Goal: Contribute content: Add original content to the website for others to see

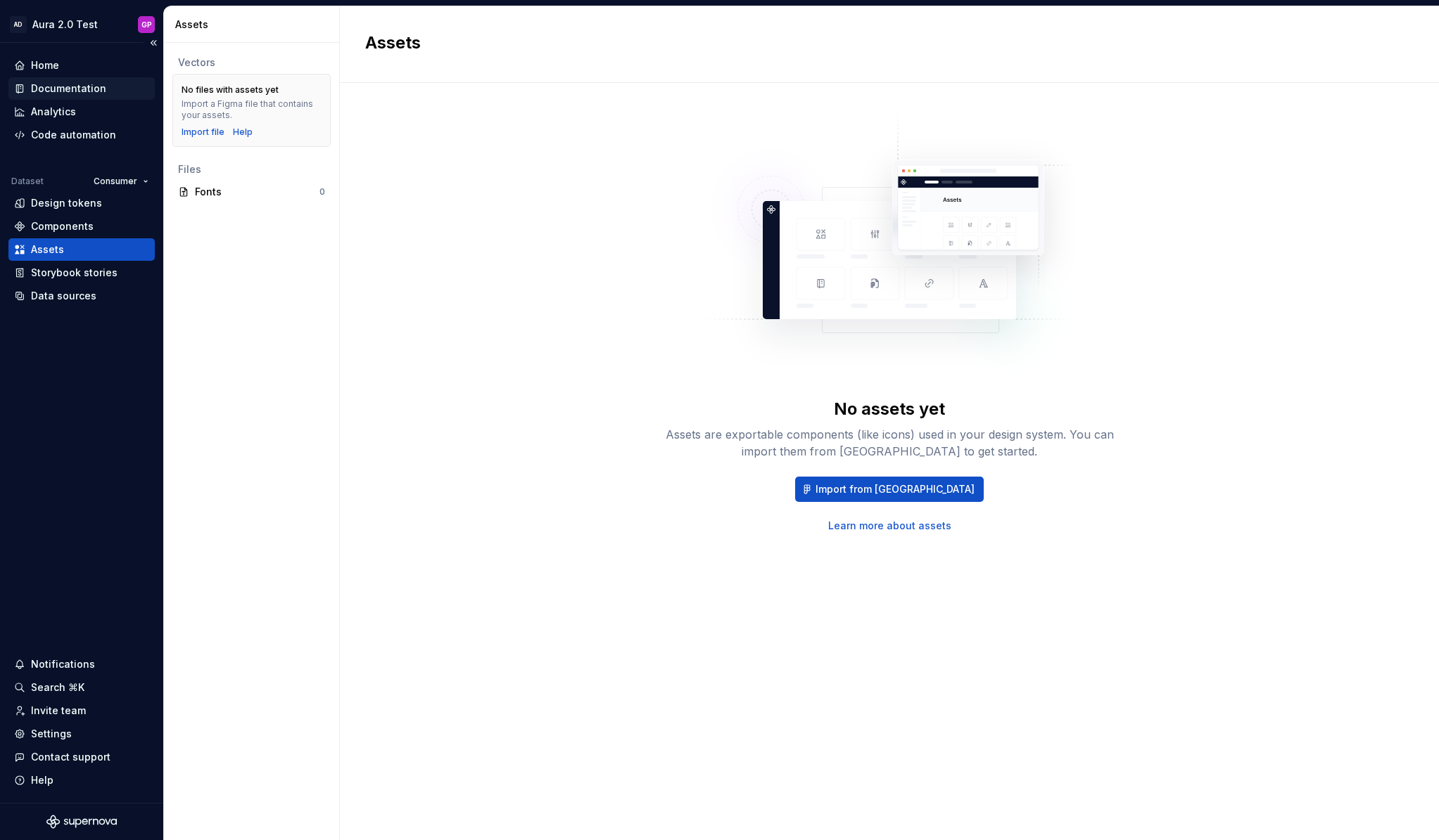
click at [60, 87] on div "Documentation" at bounding box center [68, 88] width 75 height 14
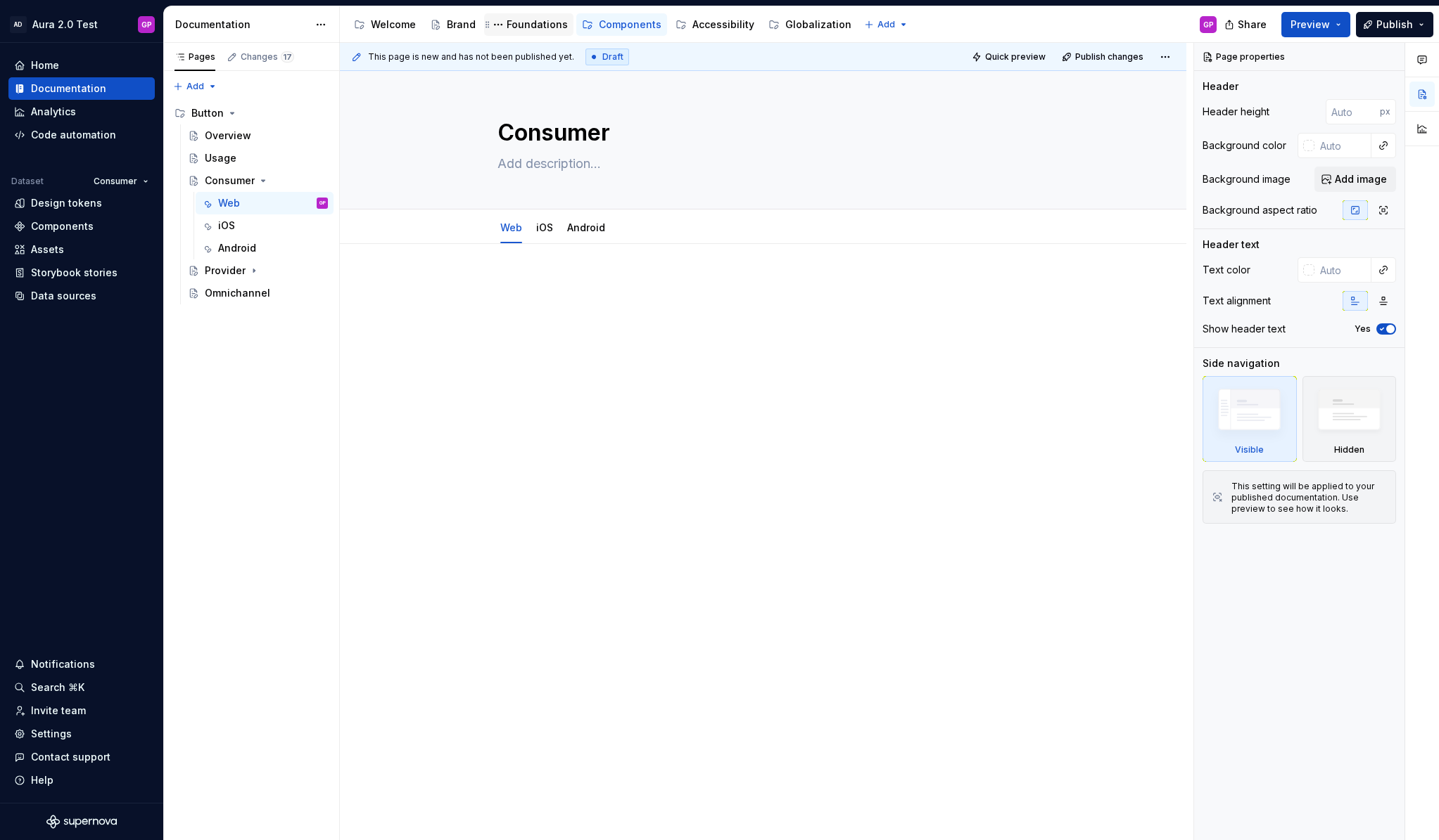
click at [529, 28] on div "Foundations" at bounding box center [536, 24] width 61 height 14
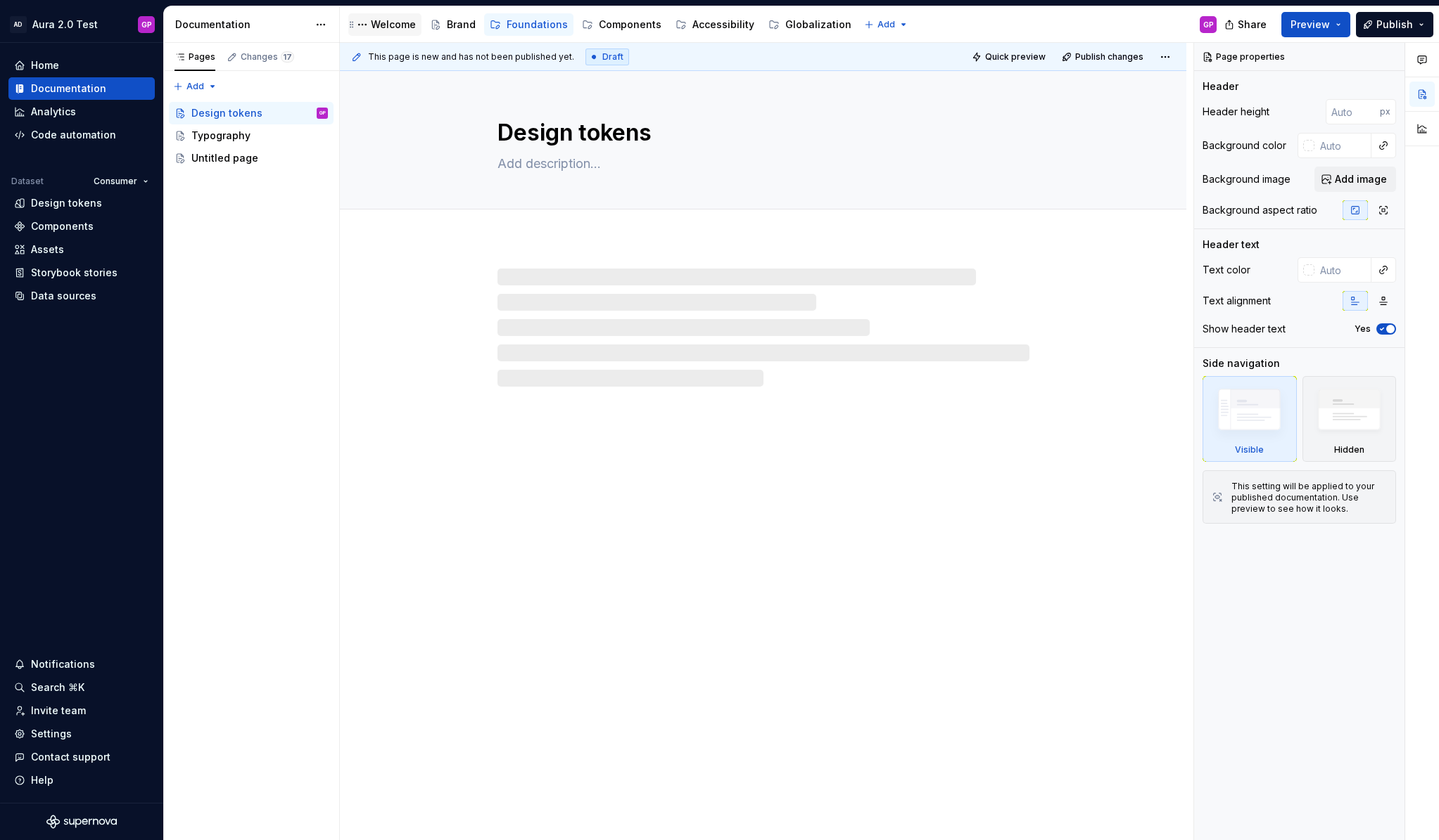
click at [389, 26] on div "Welcome" at bounding box center [394, 24] width 45 height 14
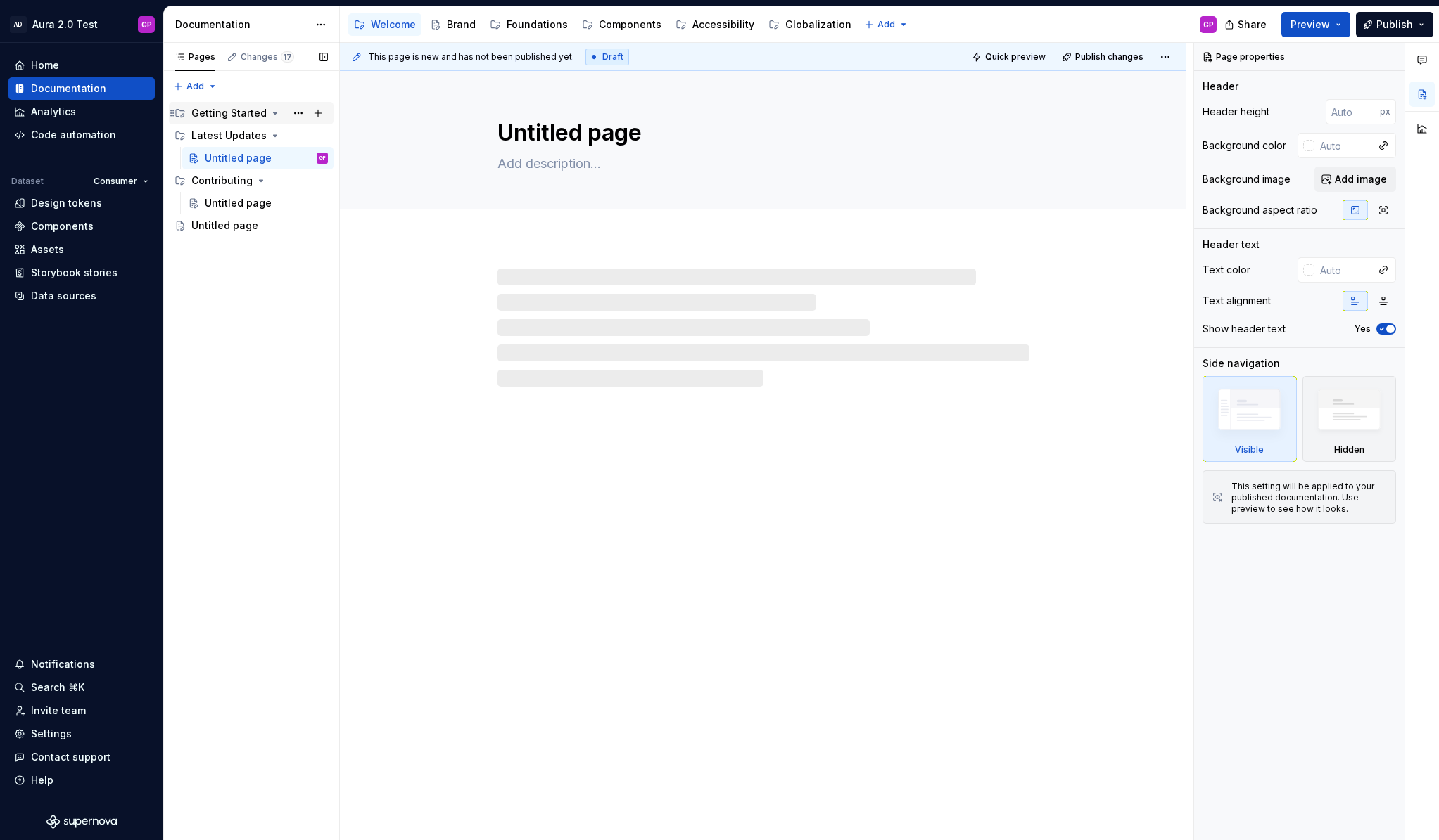
click at [269, 116] on icon "Page tree" at bounding box center [275, 114] width 12 height 12
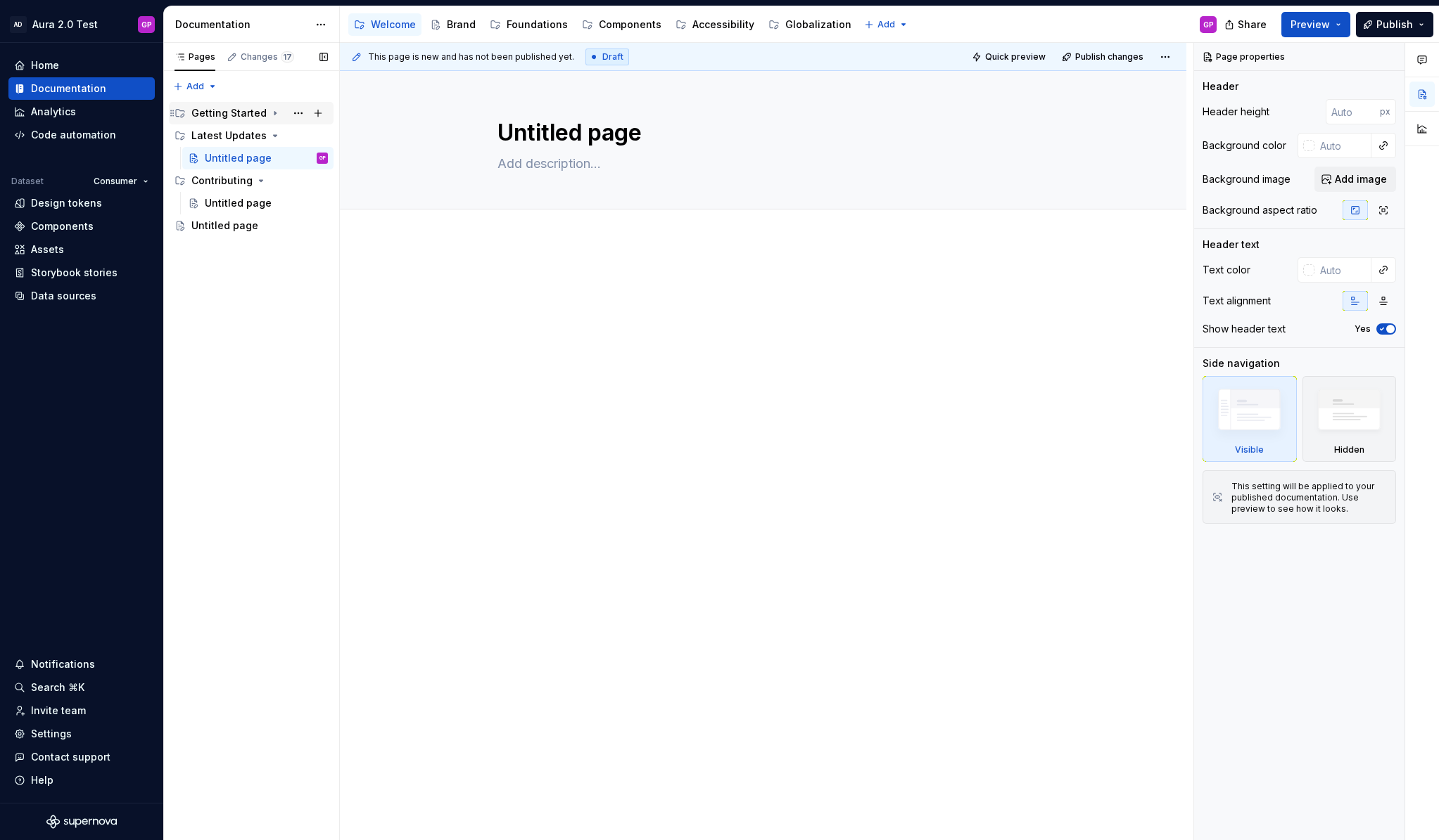
click at [269, 112] on icon "Page tree" at bounding box center [275, 114] width 12 height 12
click at [320, 110] on button "Page tree" at bounding box center [318, 113] width 19 height 19
type textarea "*"
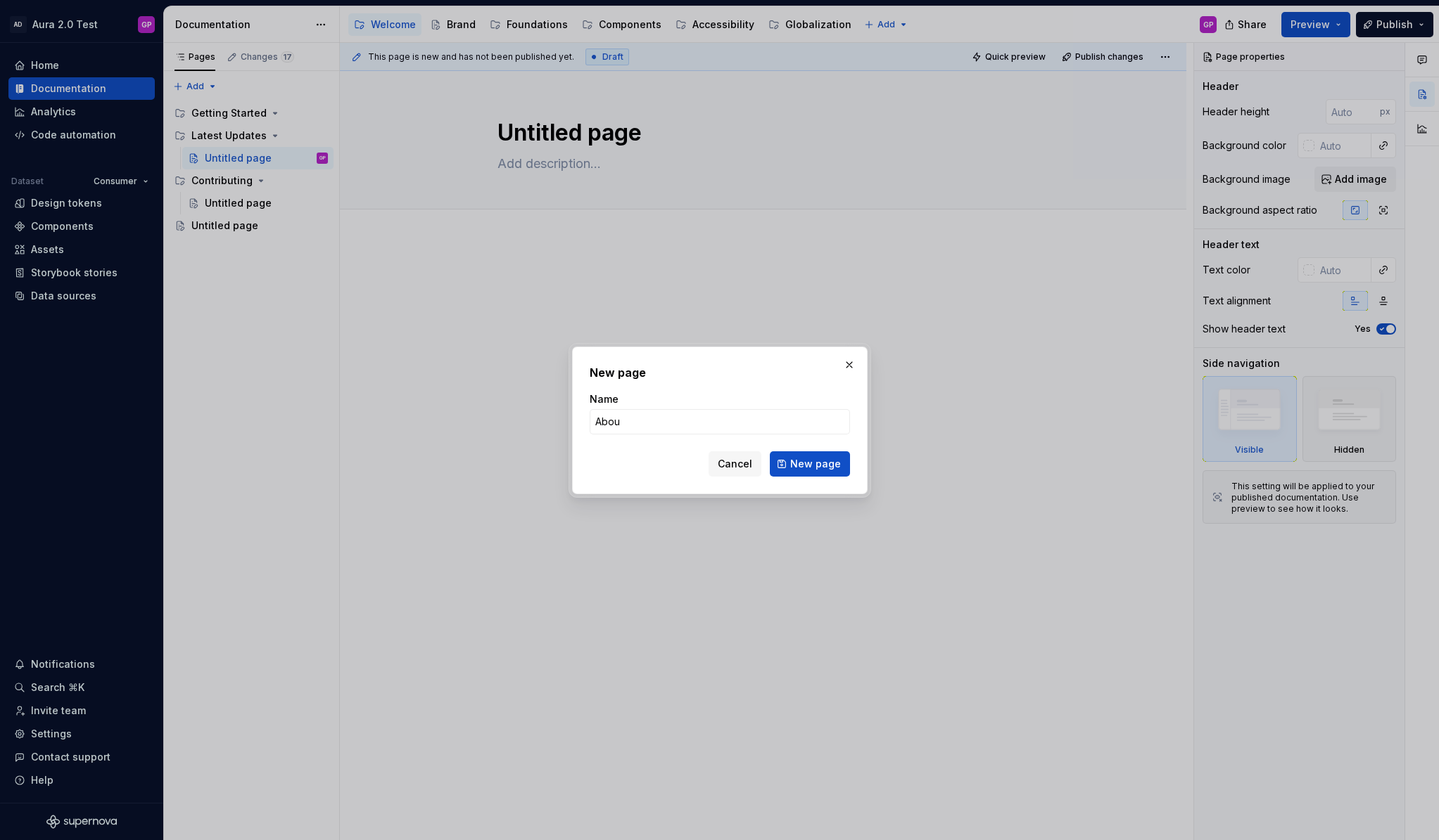
type input "About"
type textarea "*"
type input "About Aura Design System"
click at [816, 450] on form "Name About Aura Design System Cancel New page" at bounding box center [720, 434] width 260 height 84
click at [816, 464] on span "New page" at bounding box center [815, 464] width 51 height 14
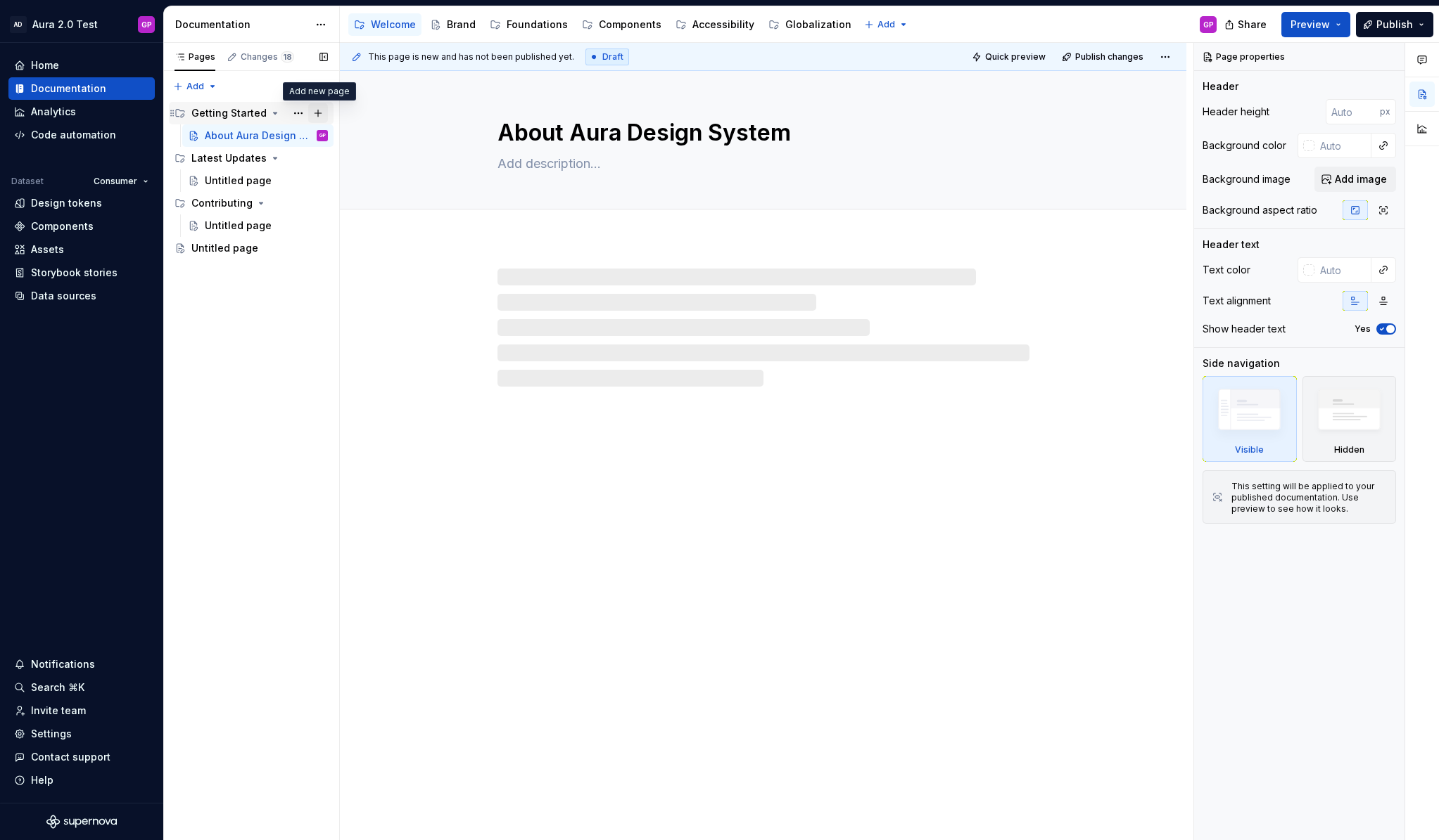
click at [318, 110] on button "Page tree" at bounding box center [318, 113] width 19 height 19
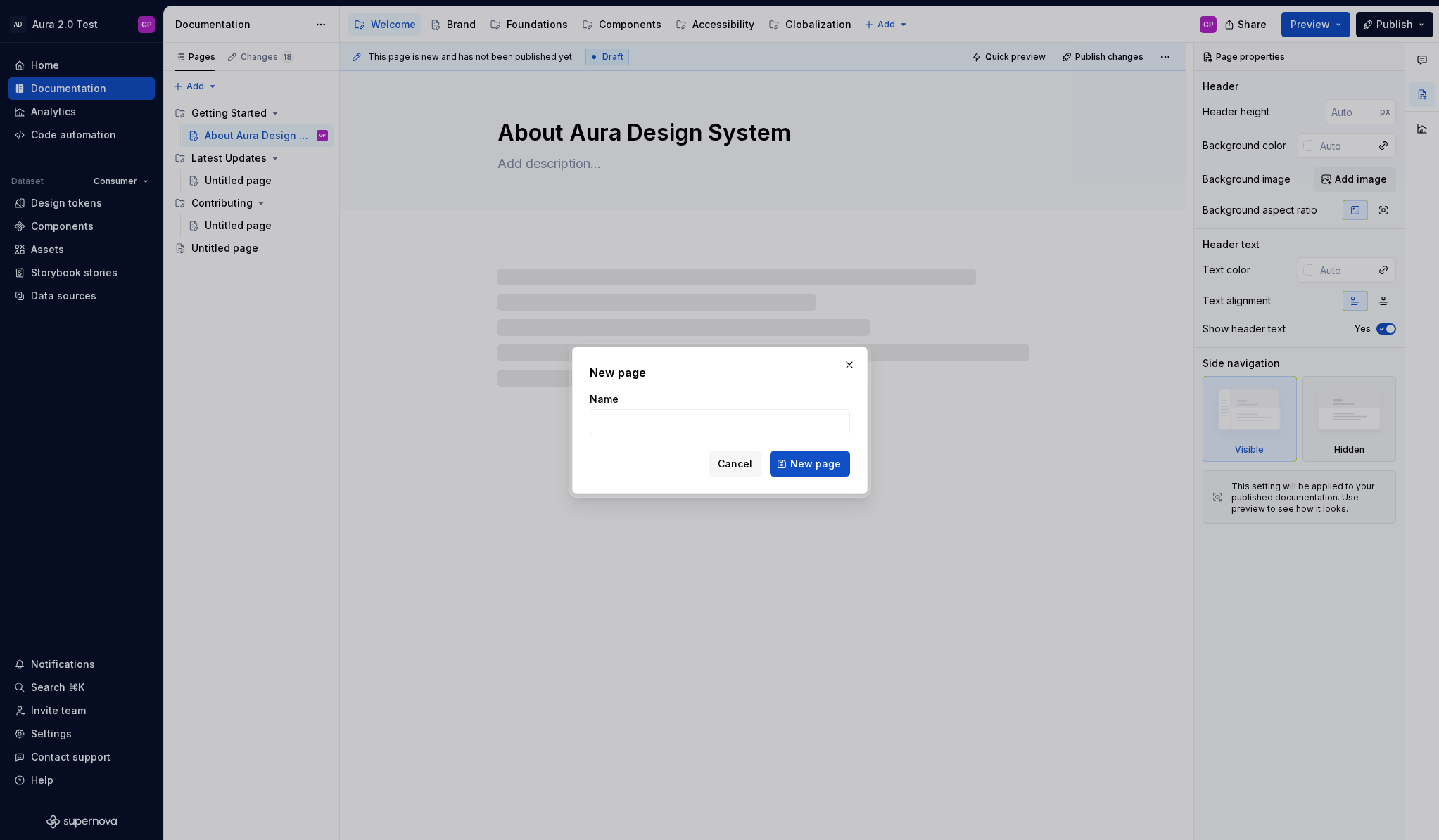
type textarea "*"
type input "C"
type textarea "*"
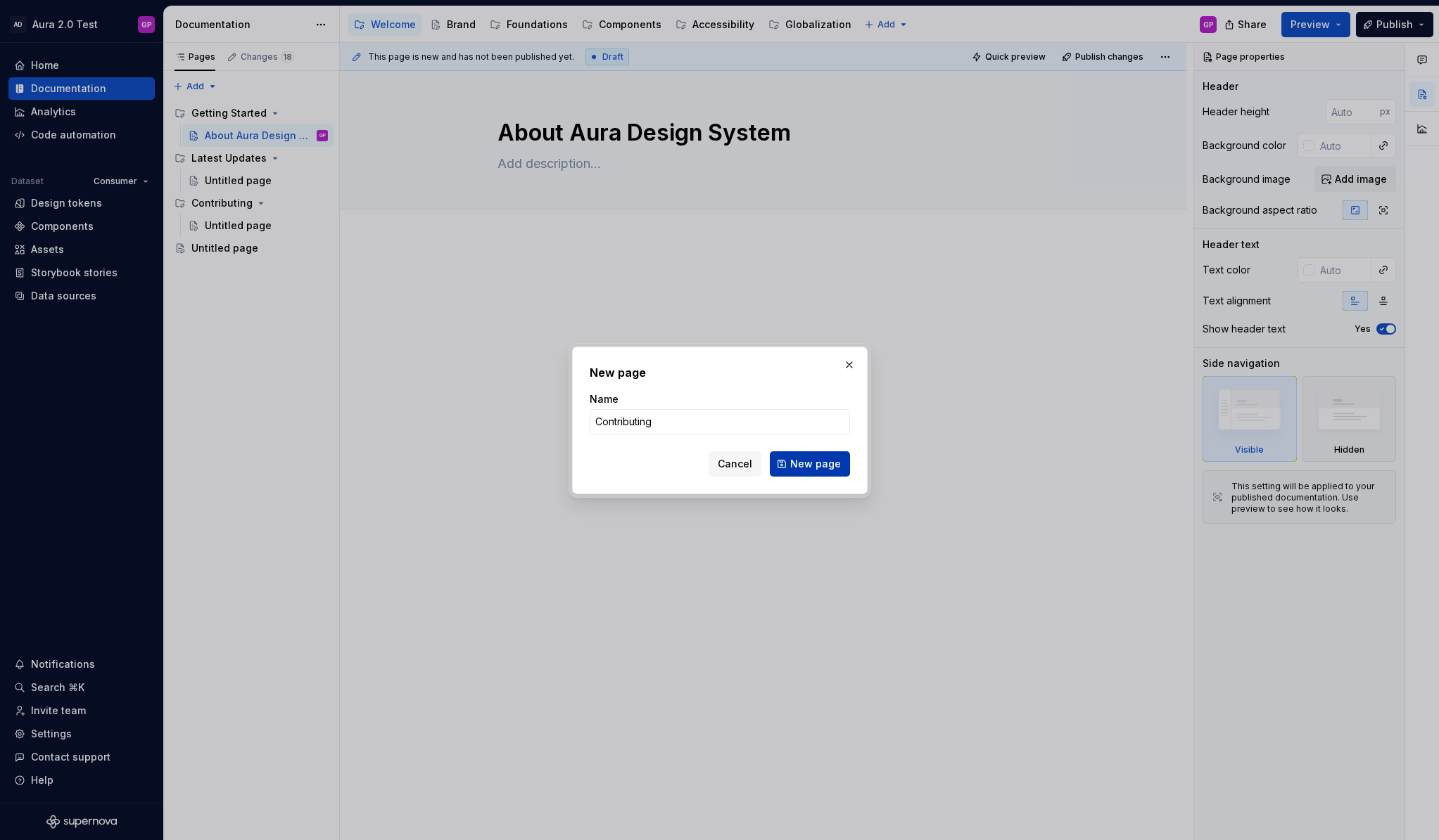
type input "Contributing"
click at [815, 469] on span "New page" at bounding box center [815, 464] width 51 height 14
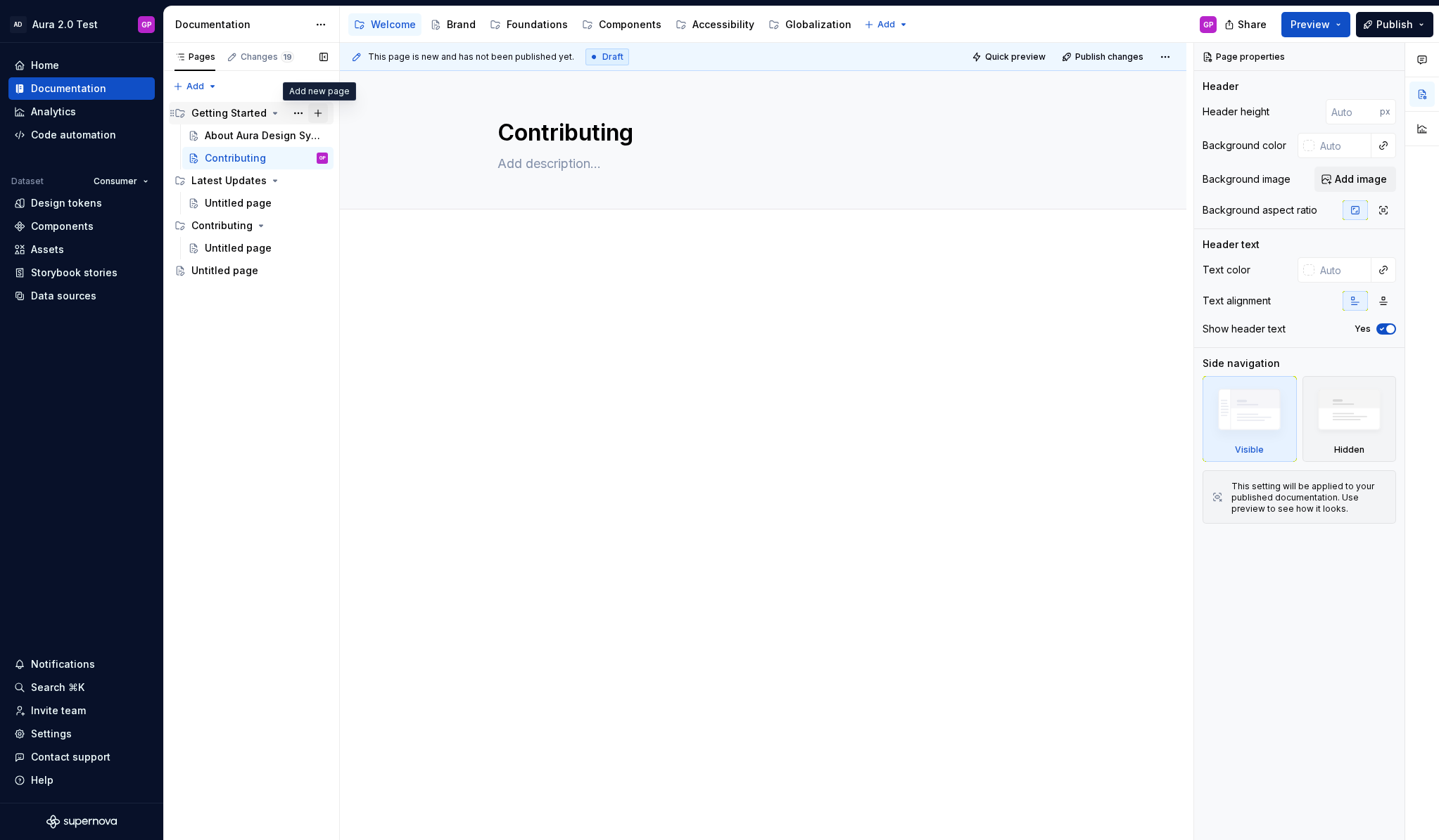
click at [321, 109] on button "Page tree" at bounding box center [318, 113] width 19 height 19
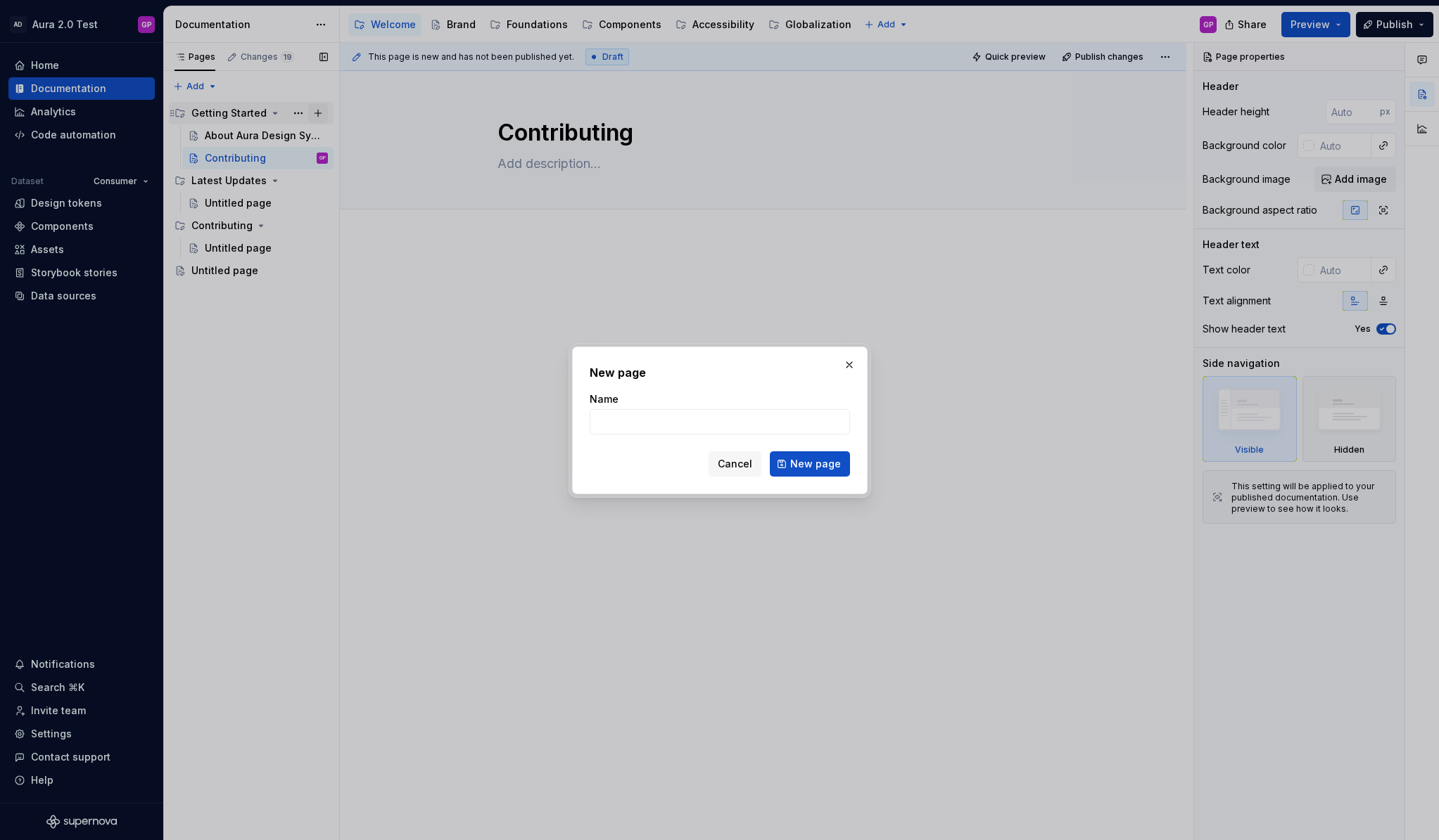
type textarea "*"
type input "Aura in [GEOGRAPHIC_DATA]"
click at [808, 469] on span "New page" at bounding box center [815, 464] width 51 height 14
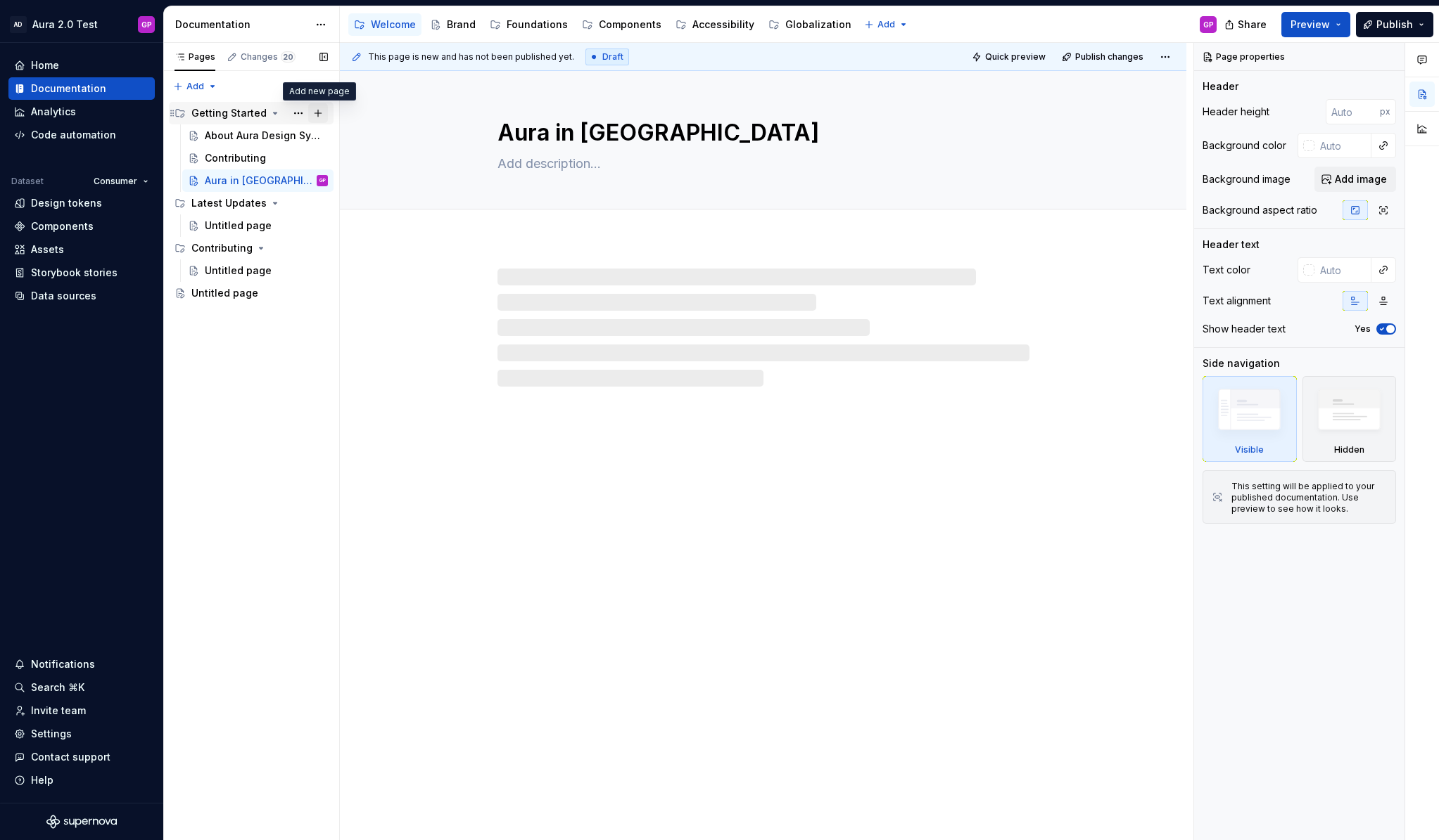
click at [320, 111] on button "Page tree" at bounding box center [318, 113] width 19 height 19
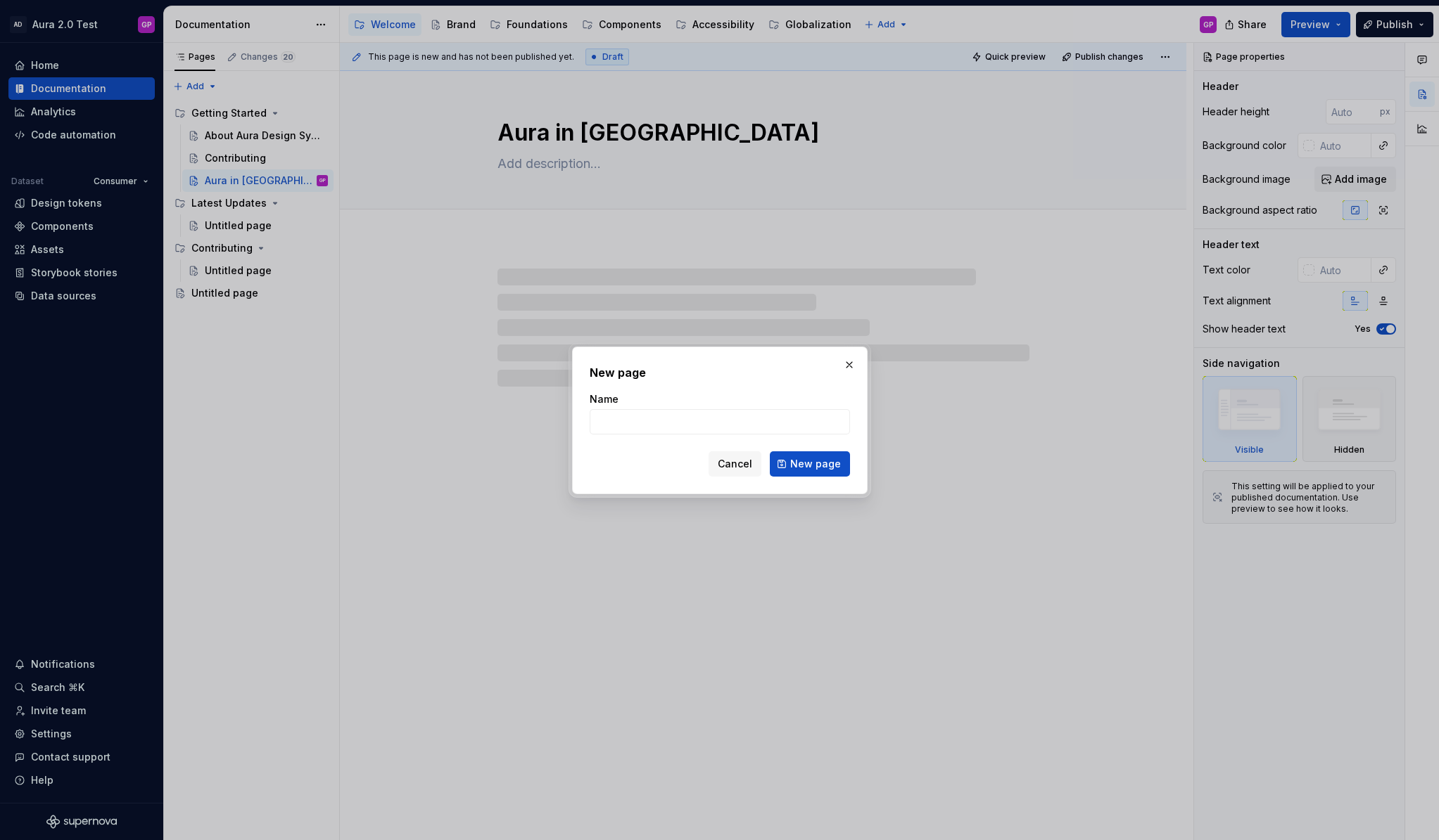
type textarea "*"
type input "Au"
type textarea "*"
type input "Aura"
type textarea "*"
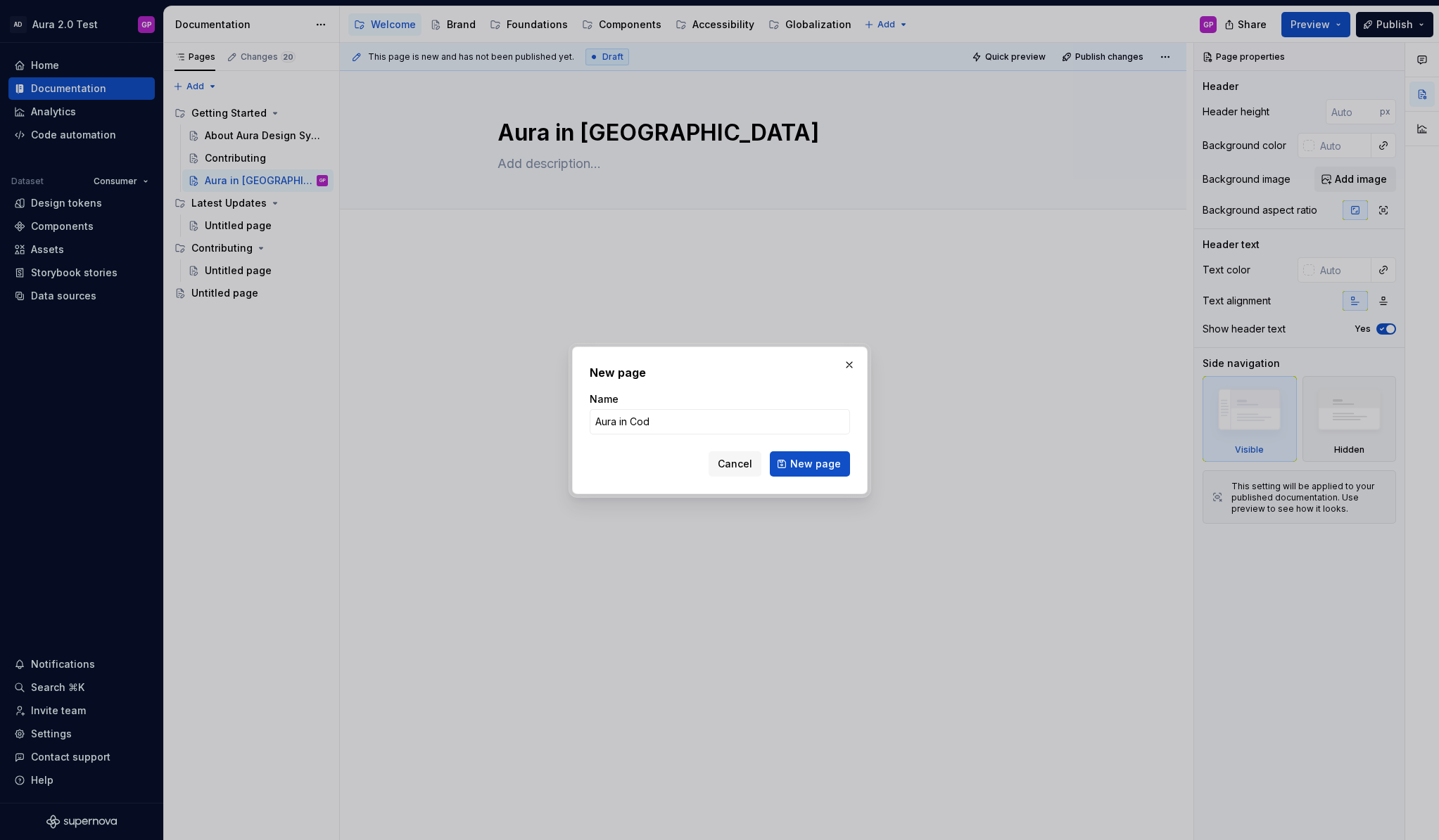
type input "Aura in Code"
click at [822, 468] on span "New page" at bounding box center [815, 464] width 51 height 14
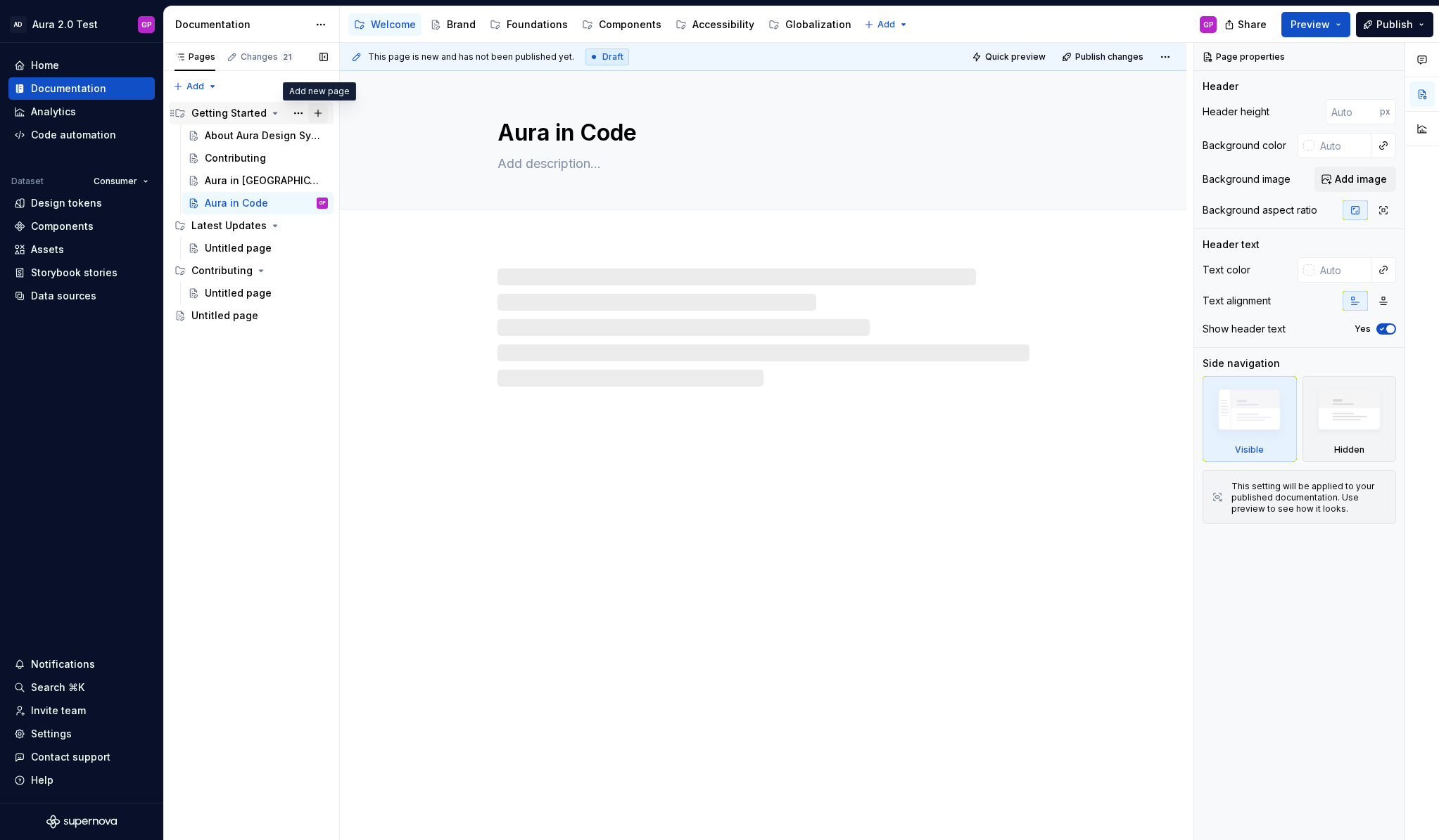
click at [318, 110] on button "Page tree" at bounding box center [318, 113] width 19 height 19
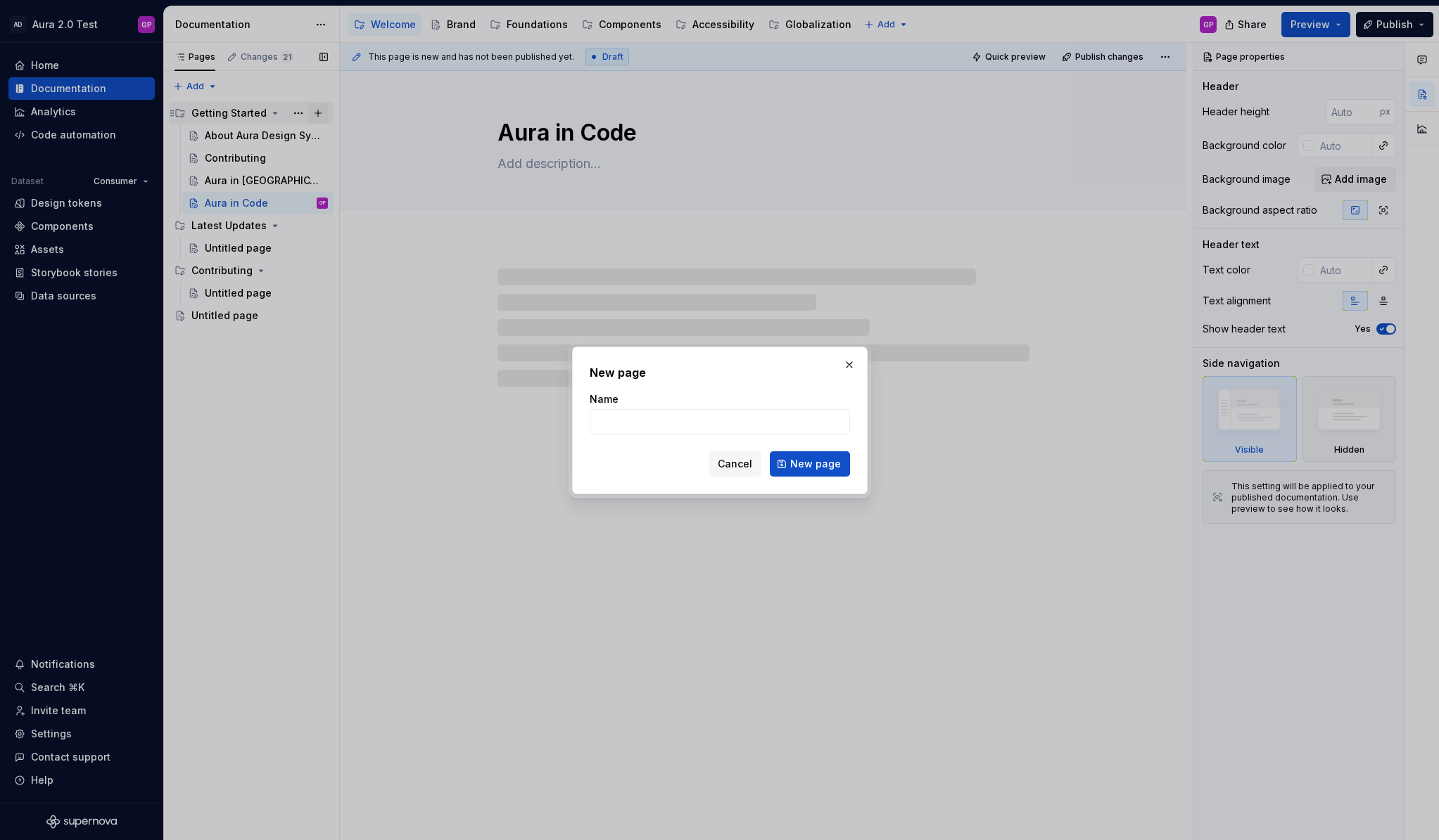
type textarea "*"
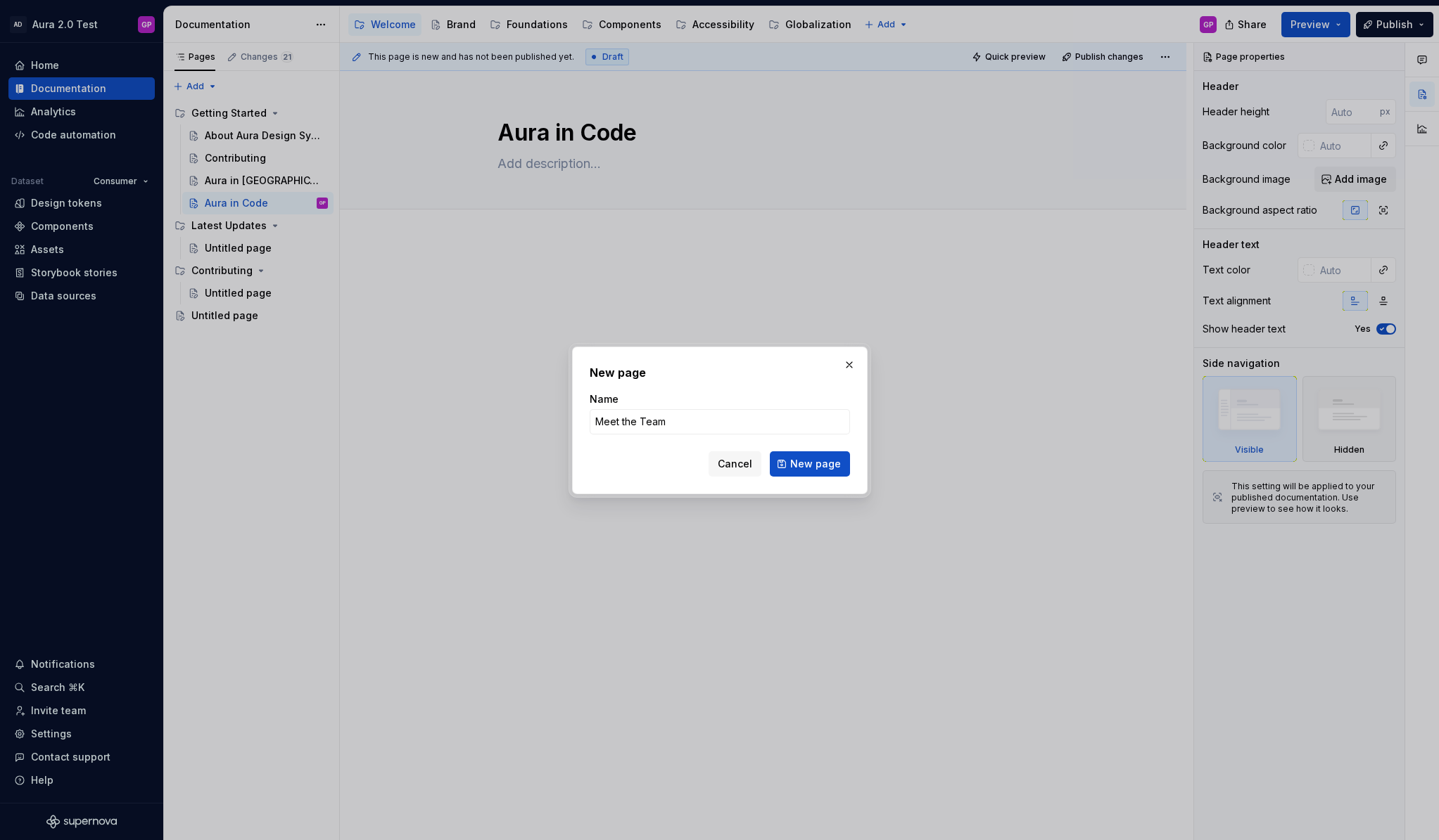
type input "Meet the Team"
type textarea "*"
click at [641, 423] on input "Meet the Team" at bounding box center [720, 421] width 260 height 25
type input "Meet the team"
click at [805, 466] on span "New page" at bounding box center [815, 464] width 51 height 14
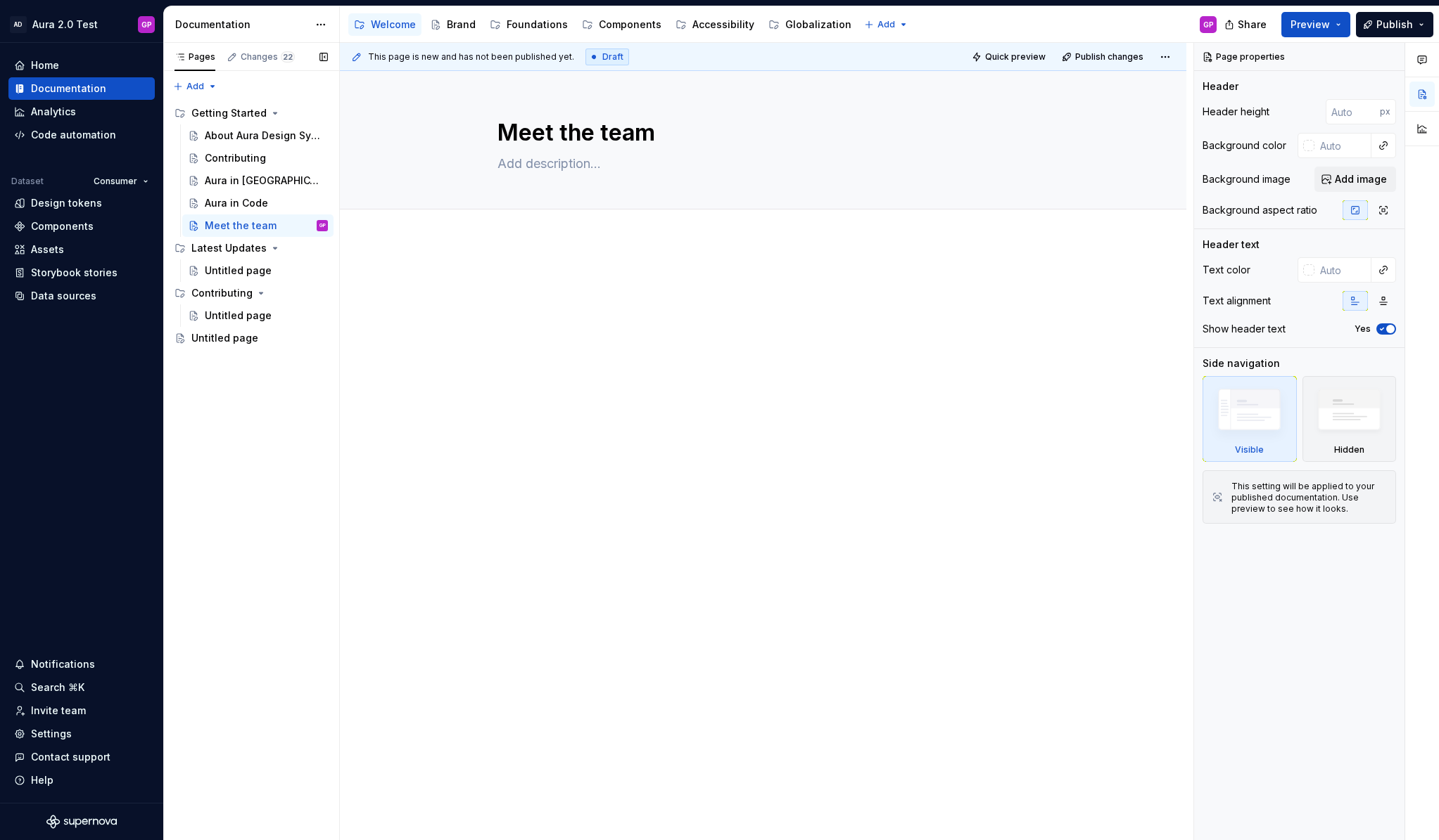
click at [0, 0] on button "Page tree" at bounding box center [0, 0] width 0 height 0
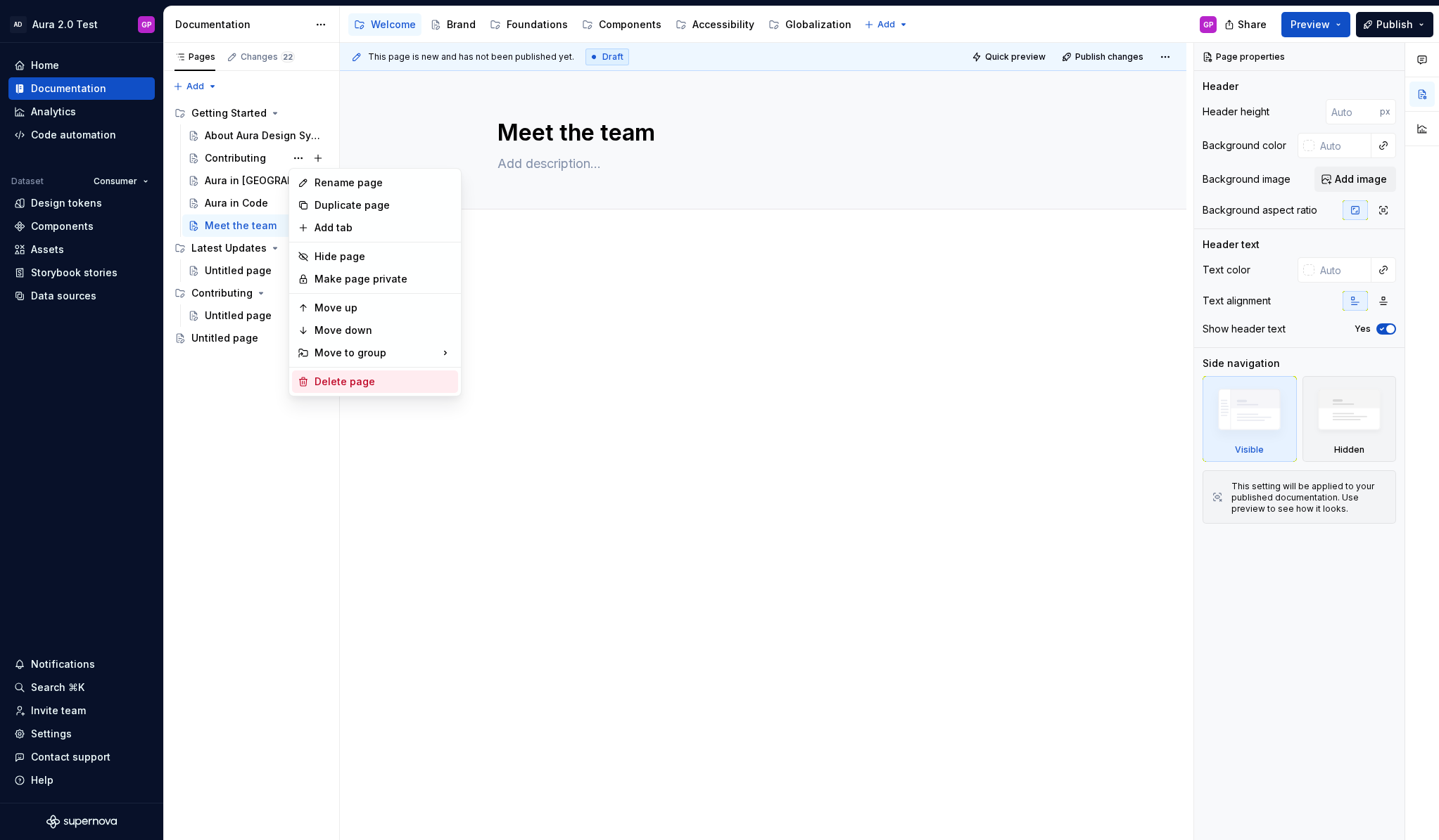
click at [329, 384] on div "Delete page" at bounding box center [384, 382] width 138 height 14
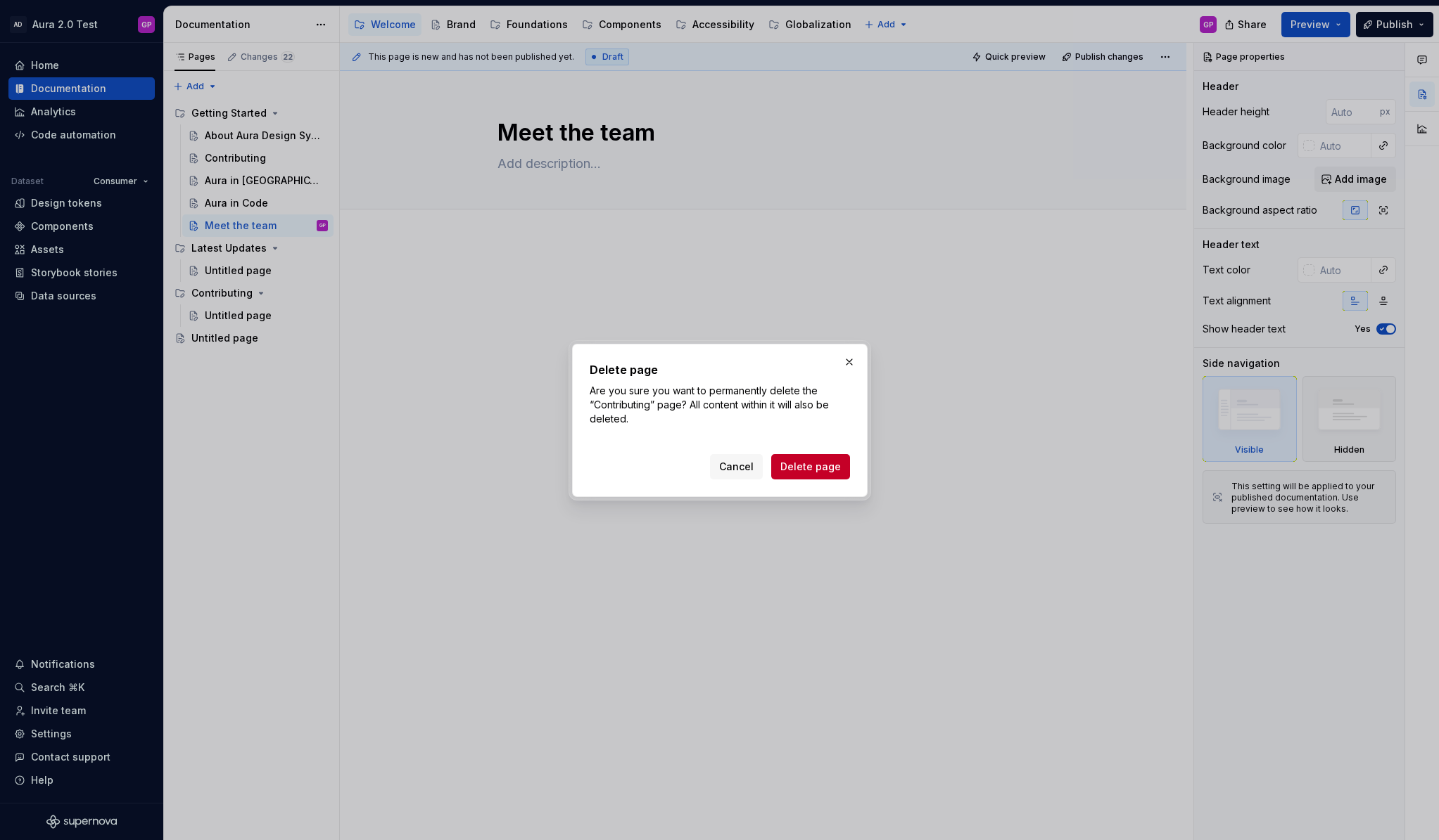
click at [807, 464] on span "Delete page" at bounding box center [810, 467] width 60 height 14
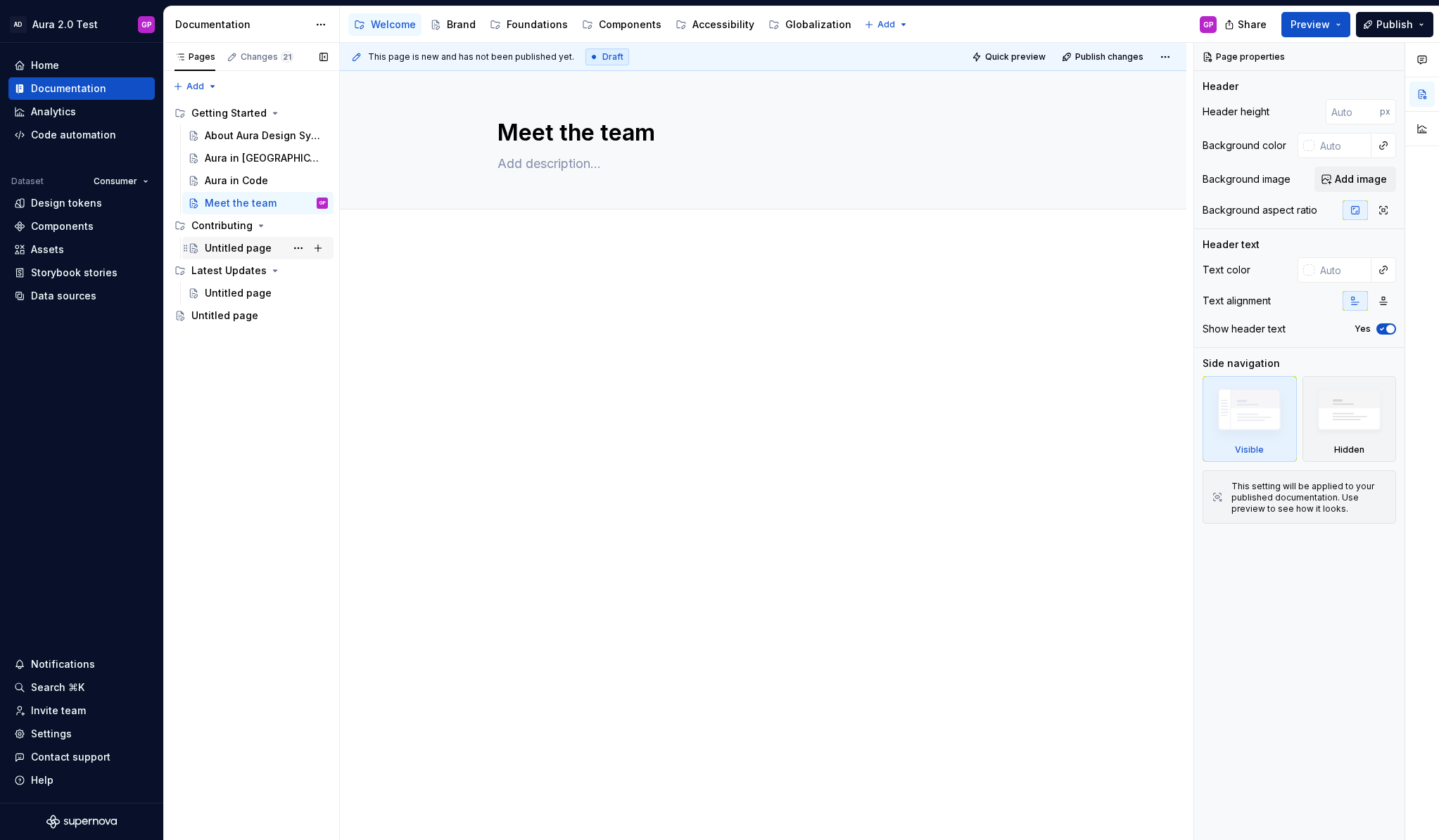
click at [223, 243] on div "Untitled page" at bounding box center [238, 248] width 67 height 14
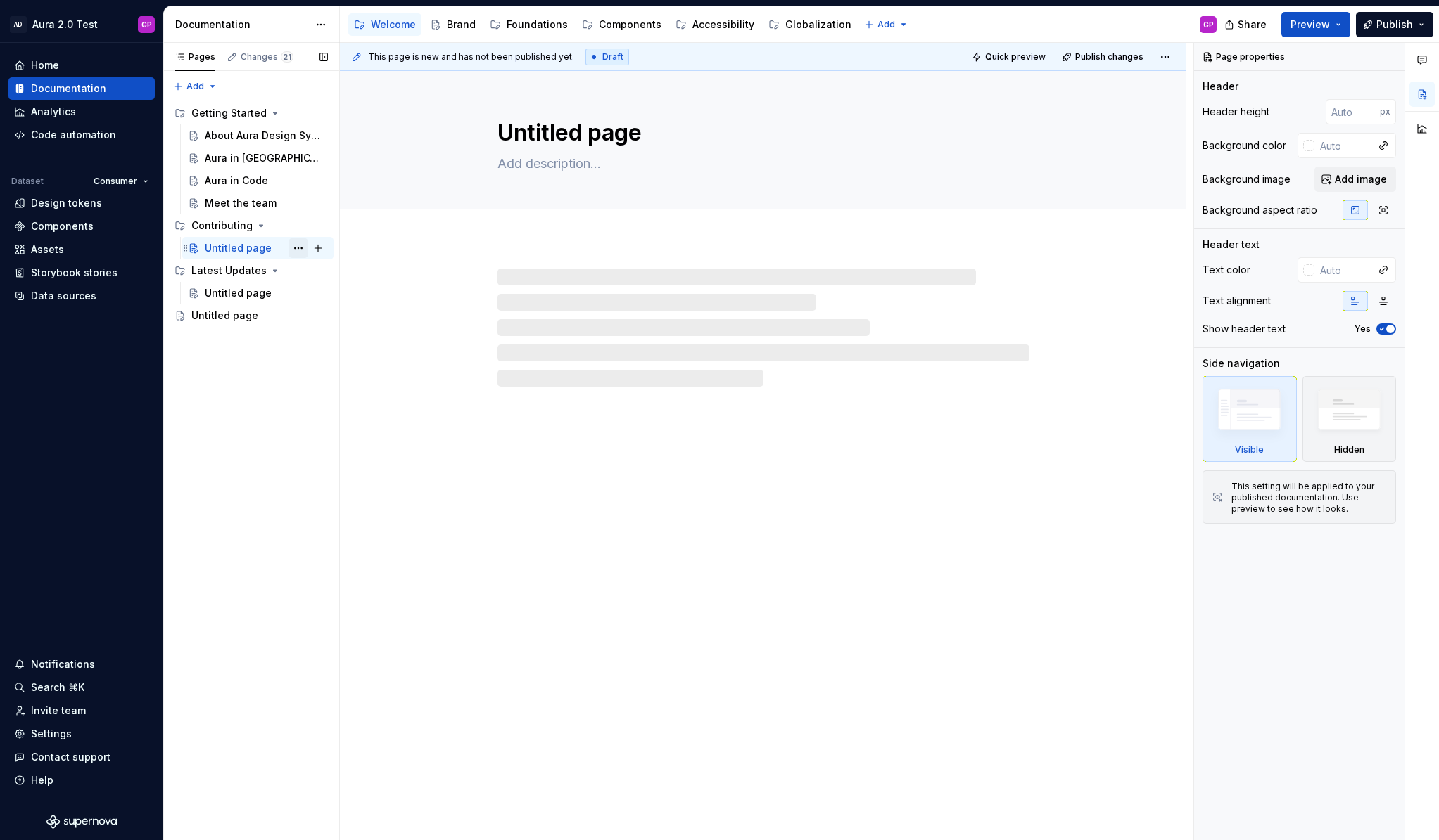
click at [297, 252] on button "Page tree" at bounding box center [298, 248] width 19 height 19
click at [327, 273] on div "Rename page" at bounding box center [384, 273] width 138 height 14
type textarea "*"
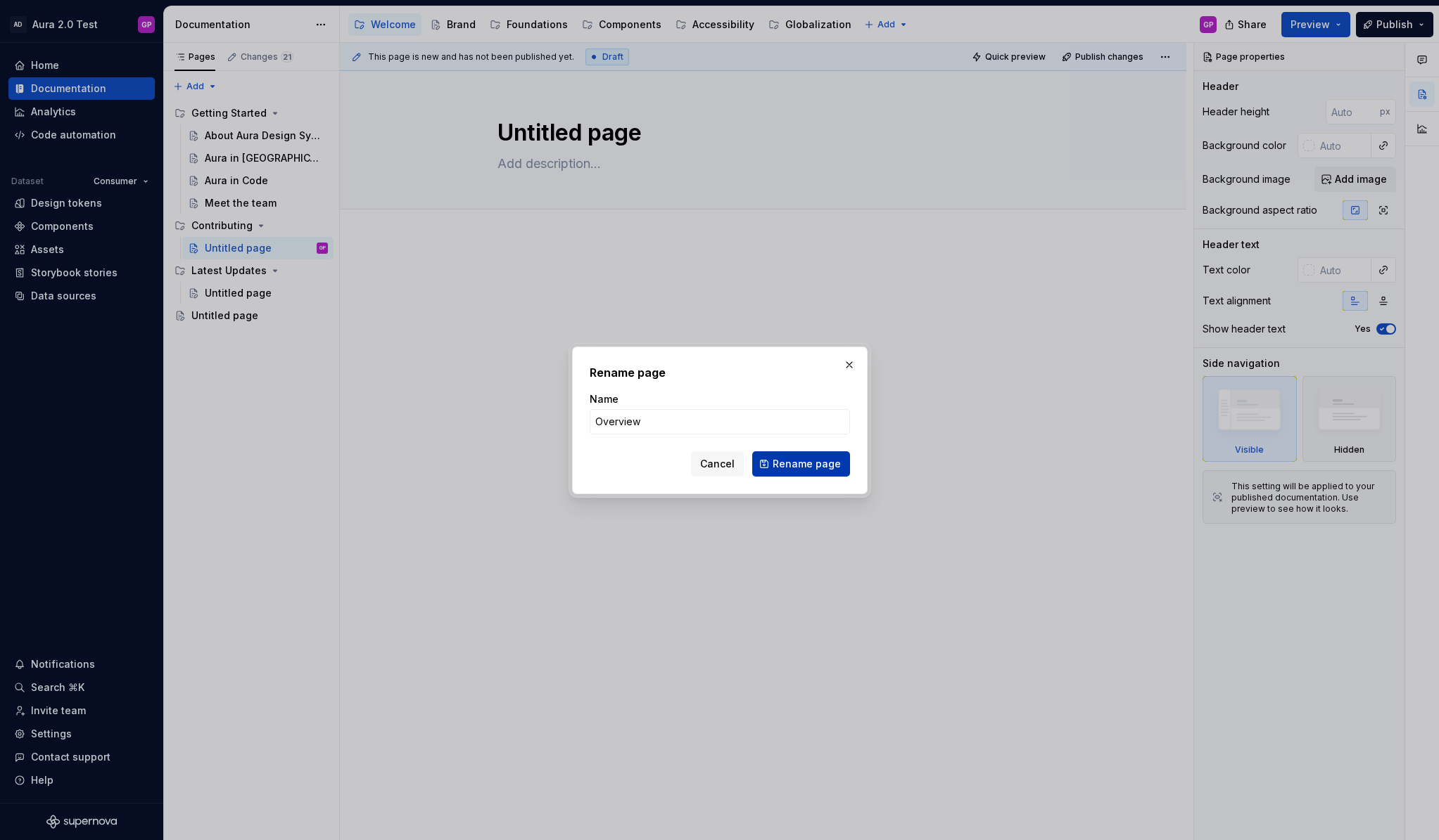
type input "Overview"
click at [809, 468] on span "Rename page" at bounding box center [806, 464] width 68 height 14
type textarea "*"
type textarea "Overview"
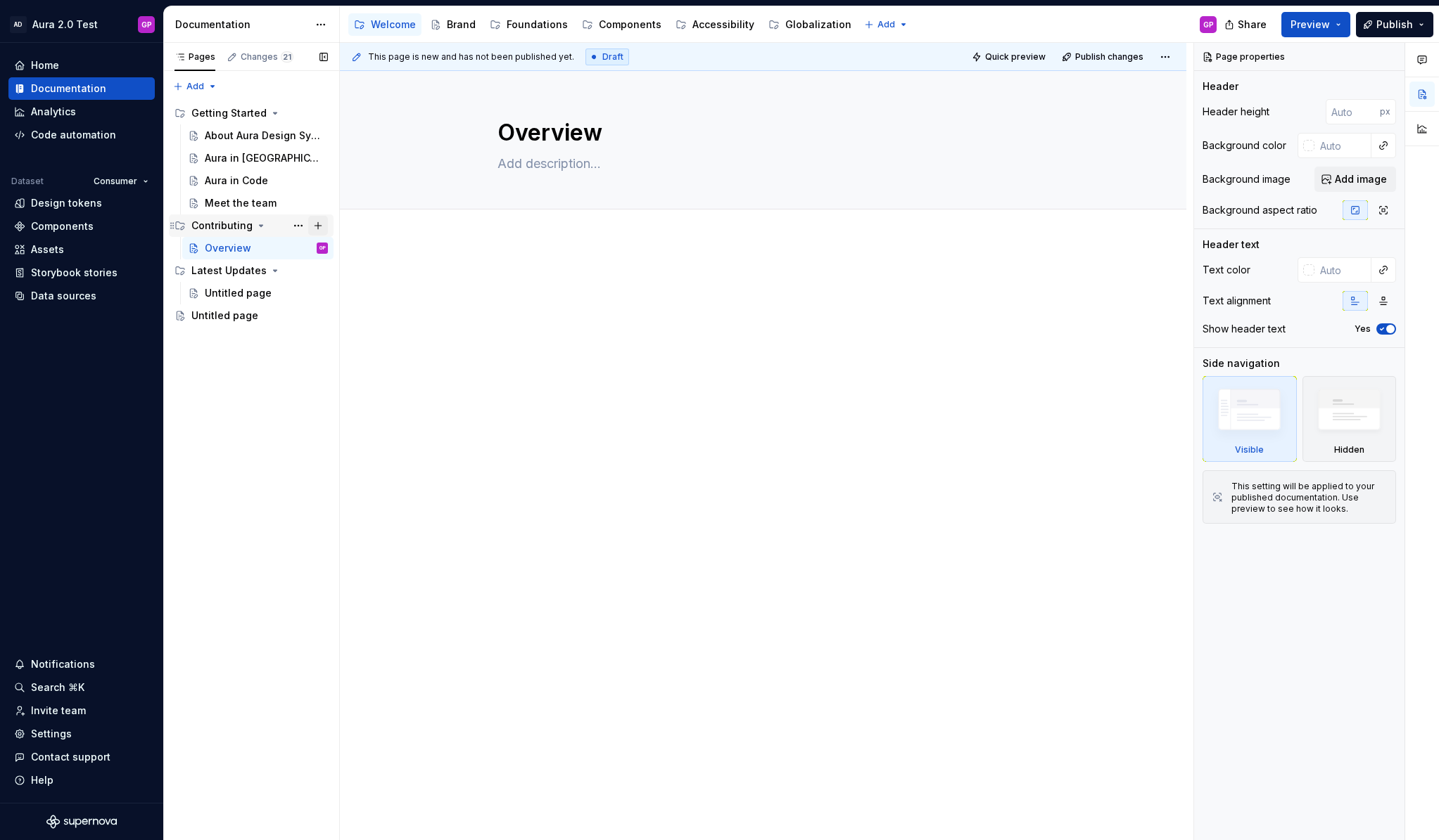
click at [318, 220] on button "Page tree" at bounding box center [318, 225] width 19 height 19
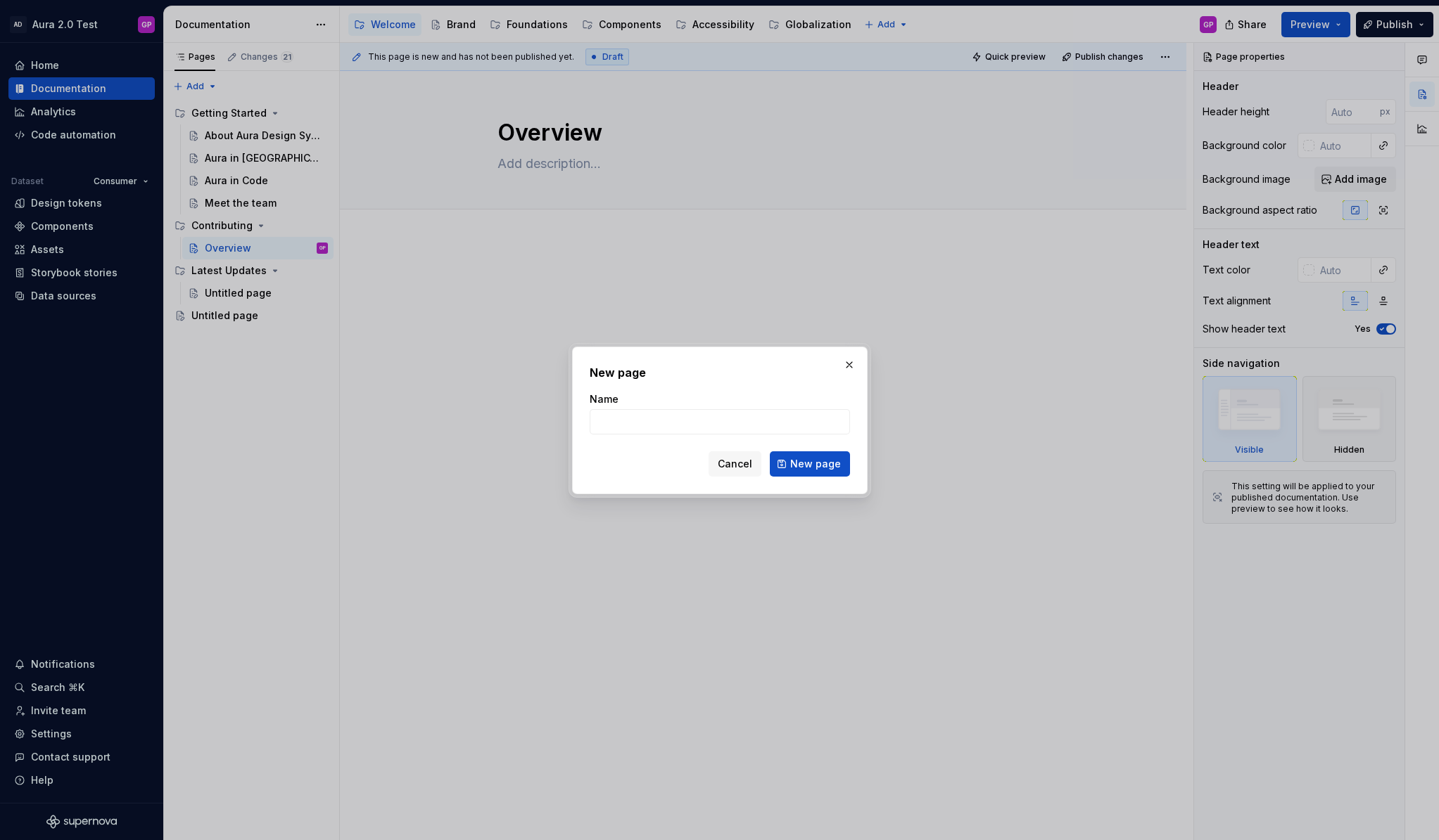
type textarea "*"
type input "For"
type textarea "*"
type input "For Product Designers"
click at [825, 463] on span "New page" at bounding box center [815, 464] width 51 height 14
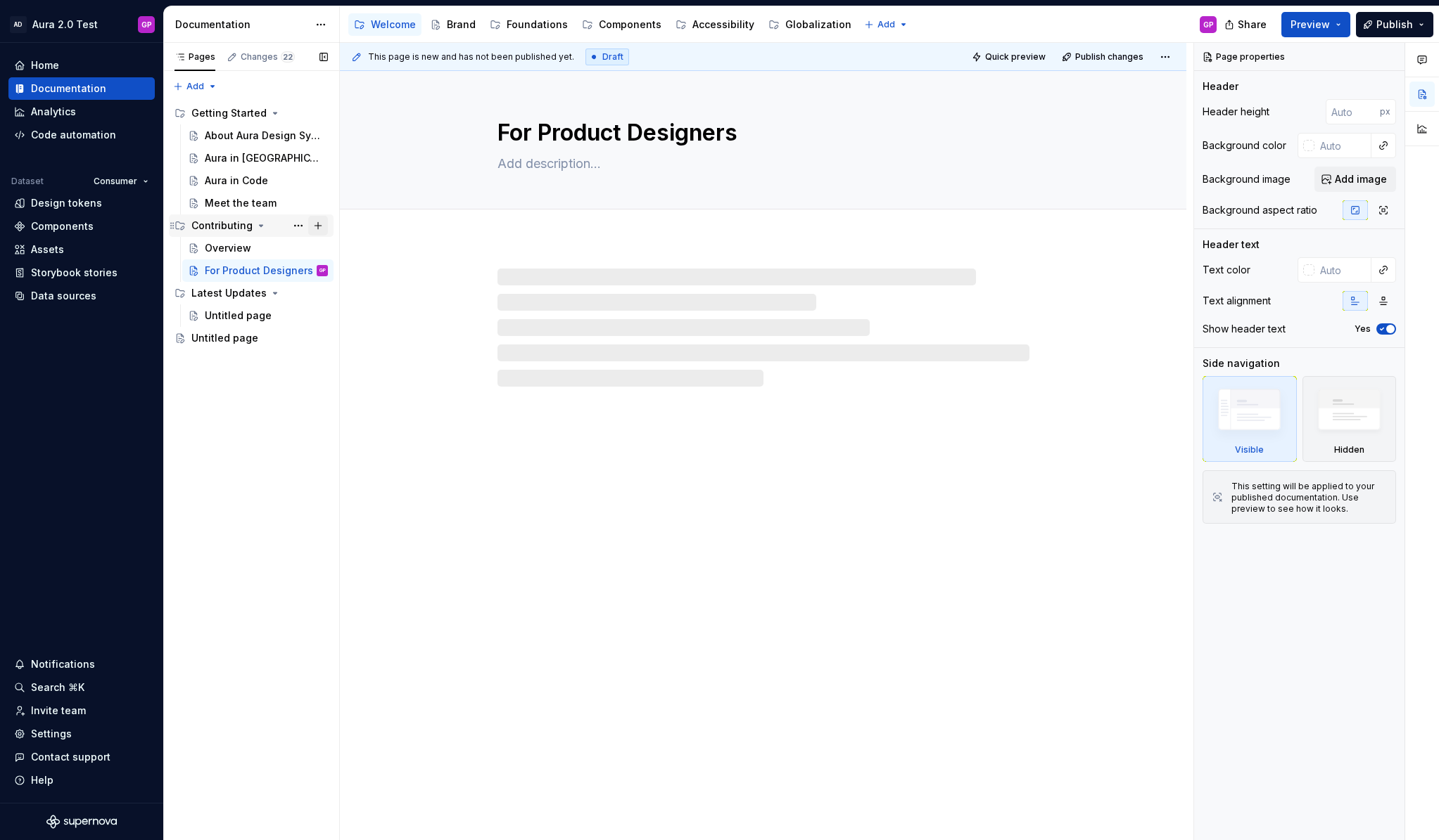
click at [320, 227] on button "Page tree" at bounding box center [318, 225] width 19 height 19
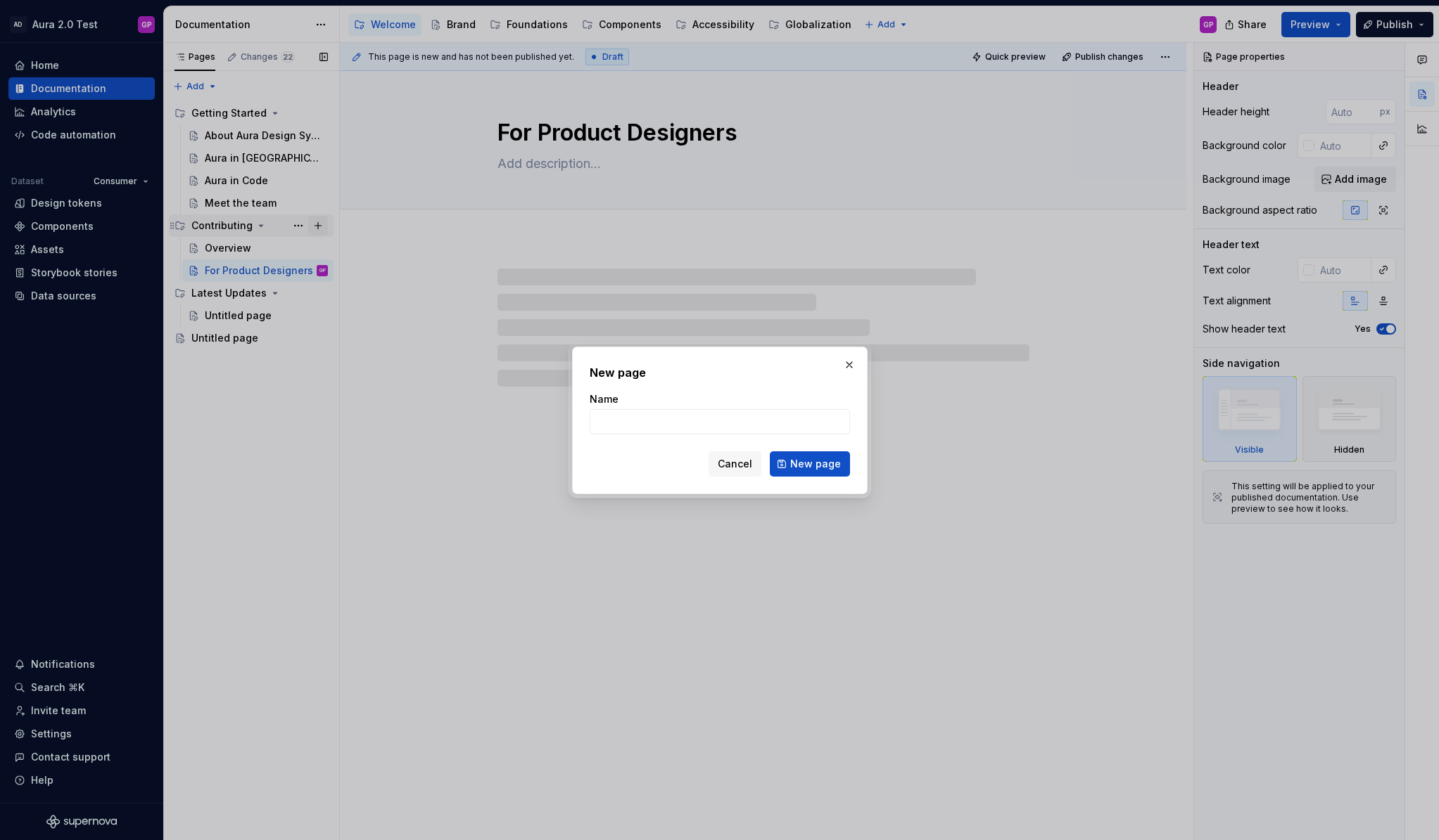
type textarea "*"
type input "For"
type textarea "*"
type input "For E"
type textarea "*"
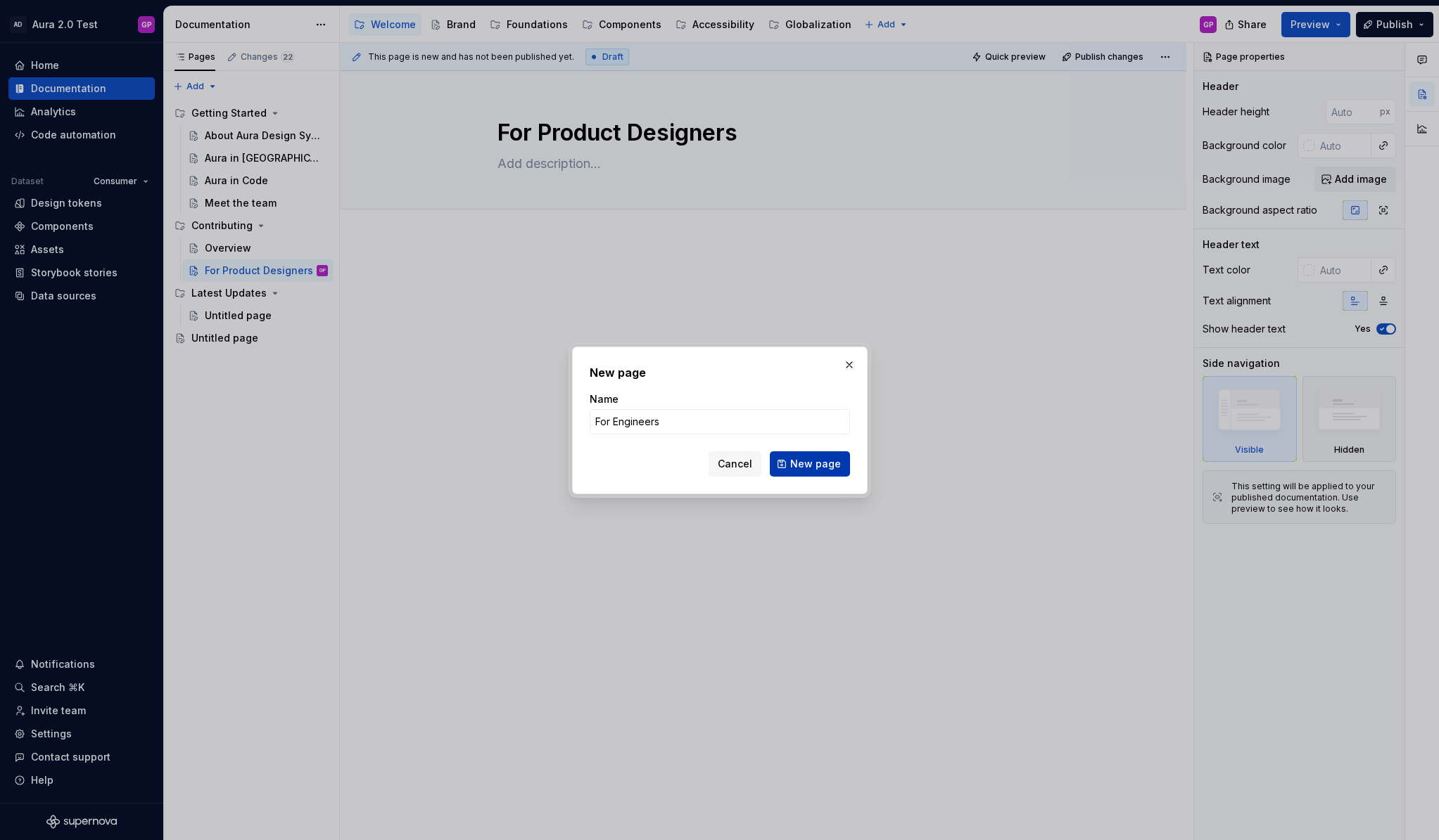
type input "For Engineers"
click at [825, 460] on span "New page" at bounding box center [815, 464] width 51 height 14
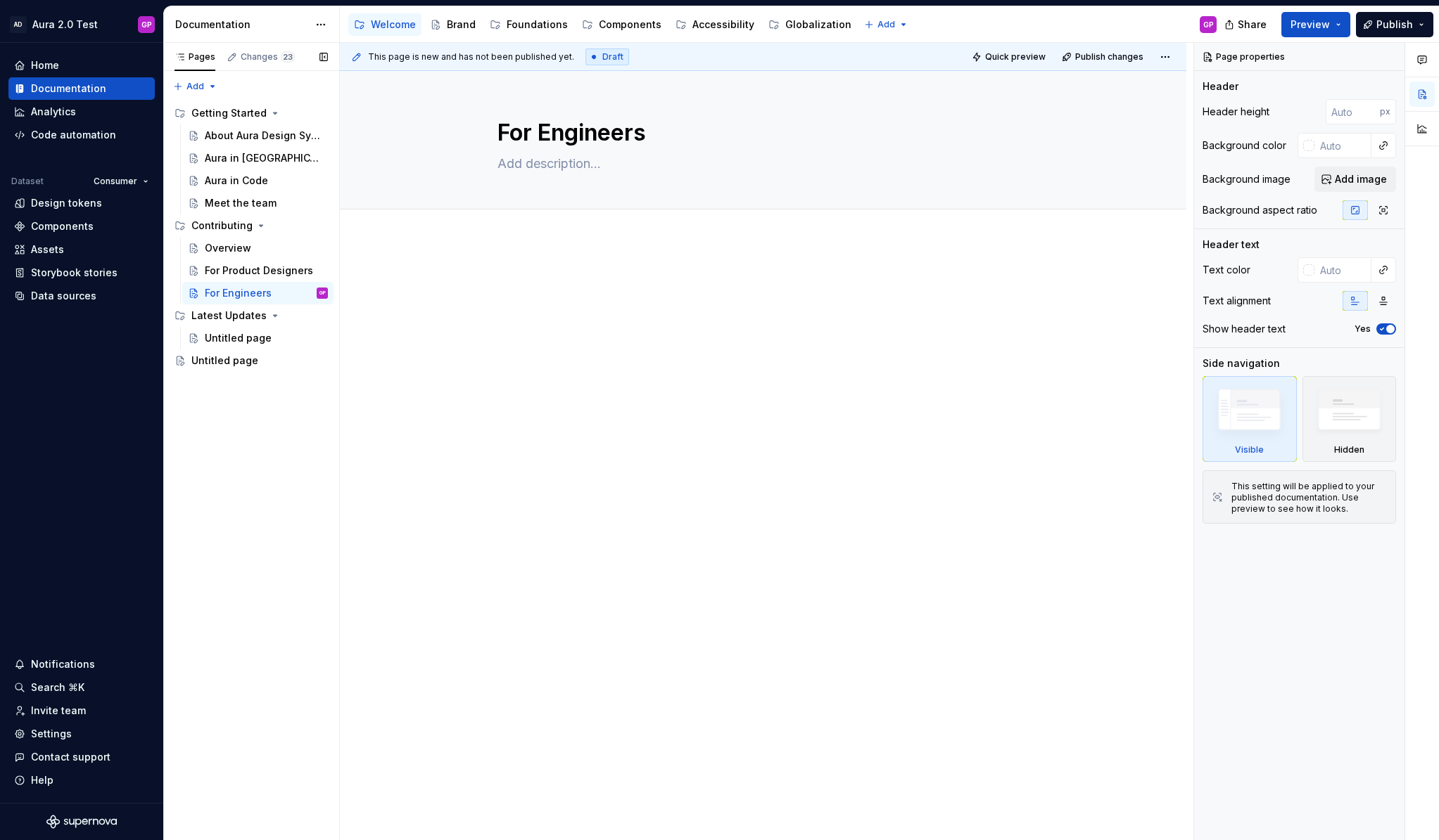
click at [0, 0] on button "Page tree" at bounding box center [0, 0] width 0 height 0
type textarea "*"
click at [325, 361] on div "Rename page" at bounding box center [384, 362] width 138 height 14
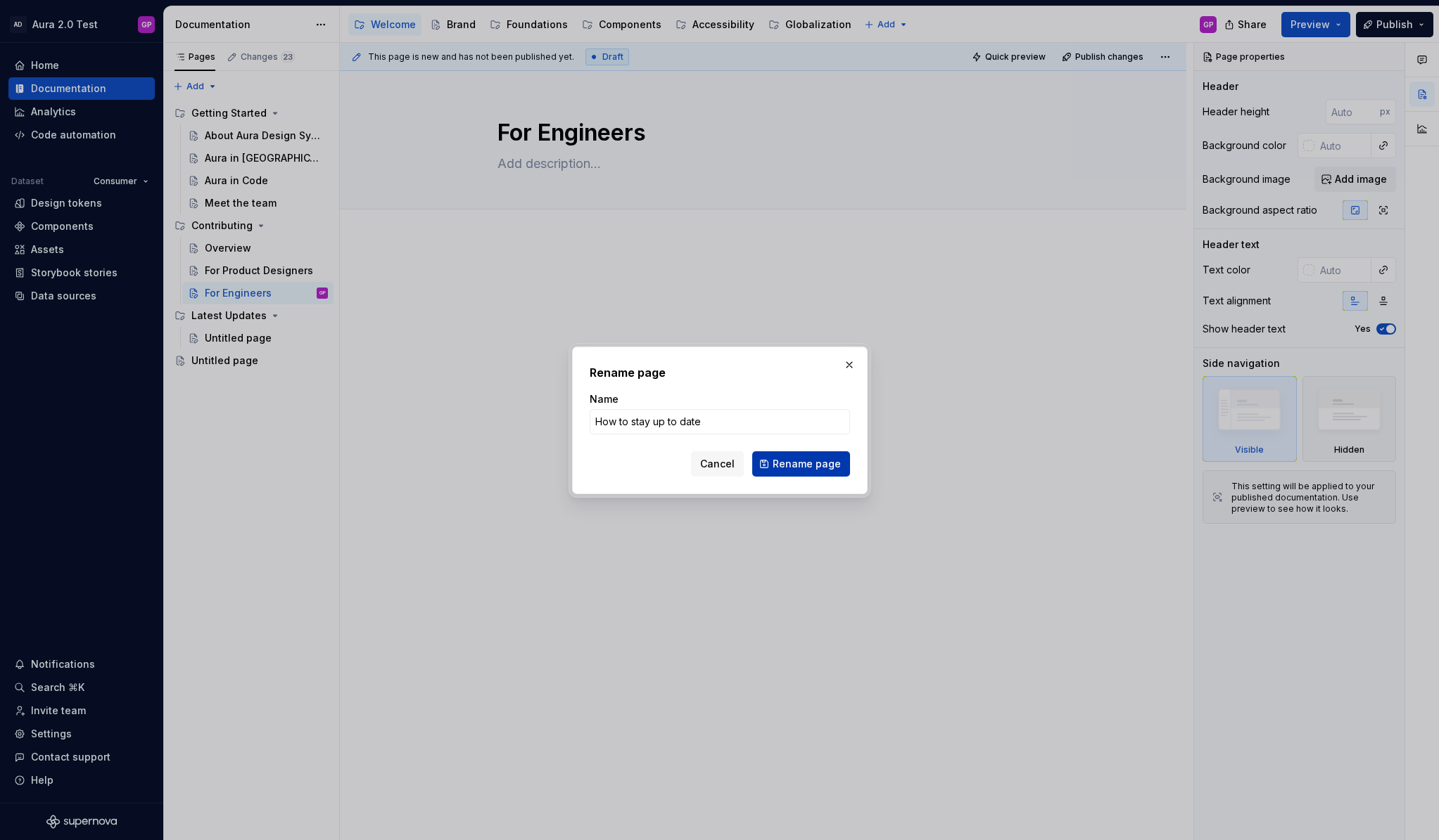
type input "How to stay up to date"
click at [807, 466] on span "Rename page" at bounding box center [806, 464] width 68 height 14
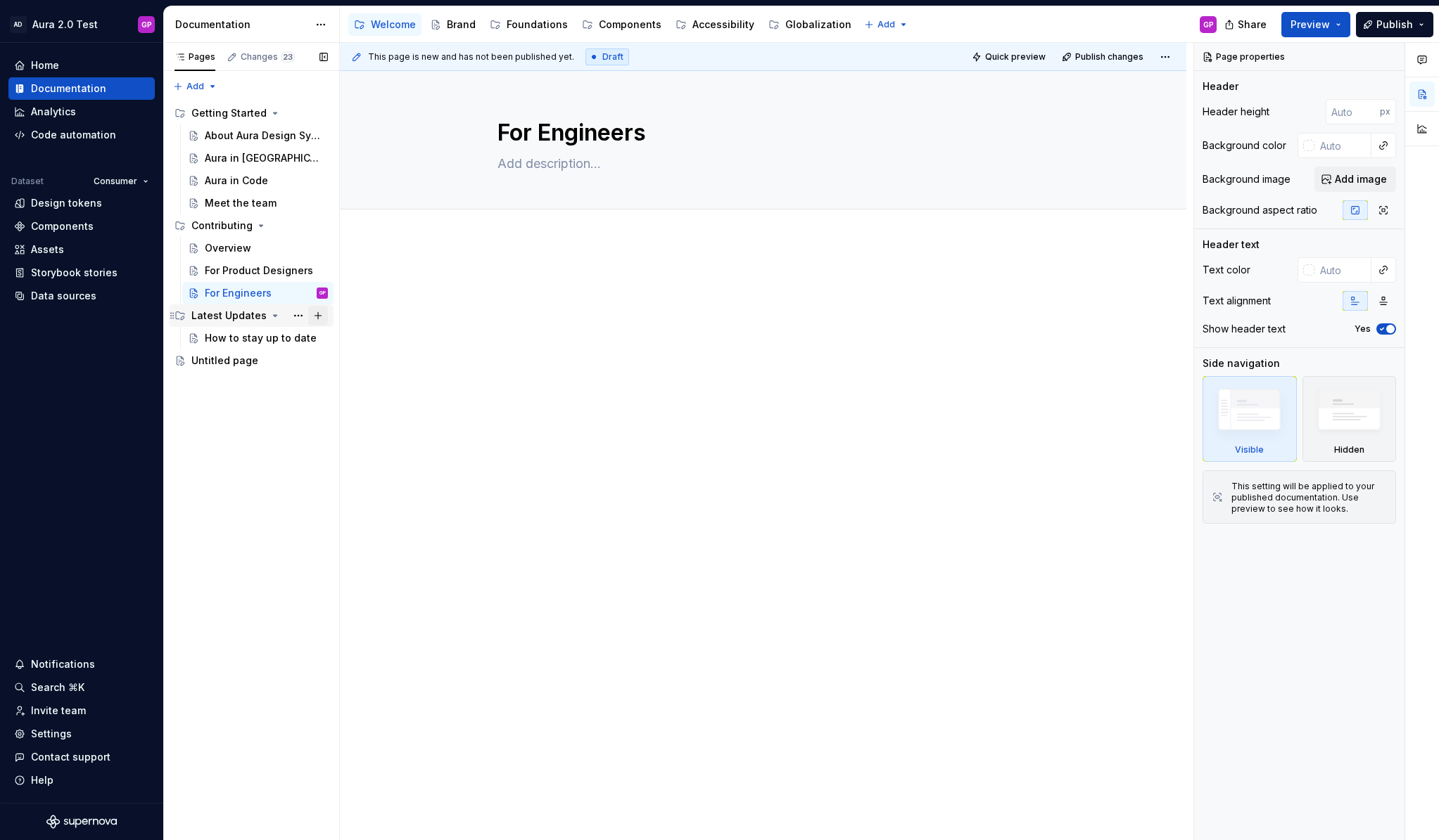
click at [318, 314] on button "Page tree" at bounding box center [318, 316] width 19 height 19
type textarea "*"
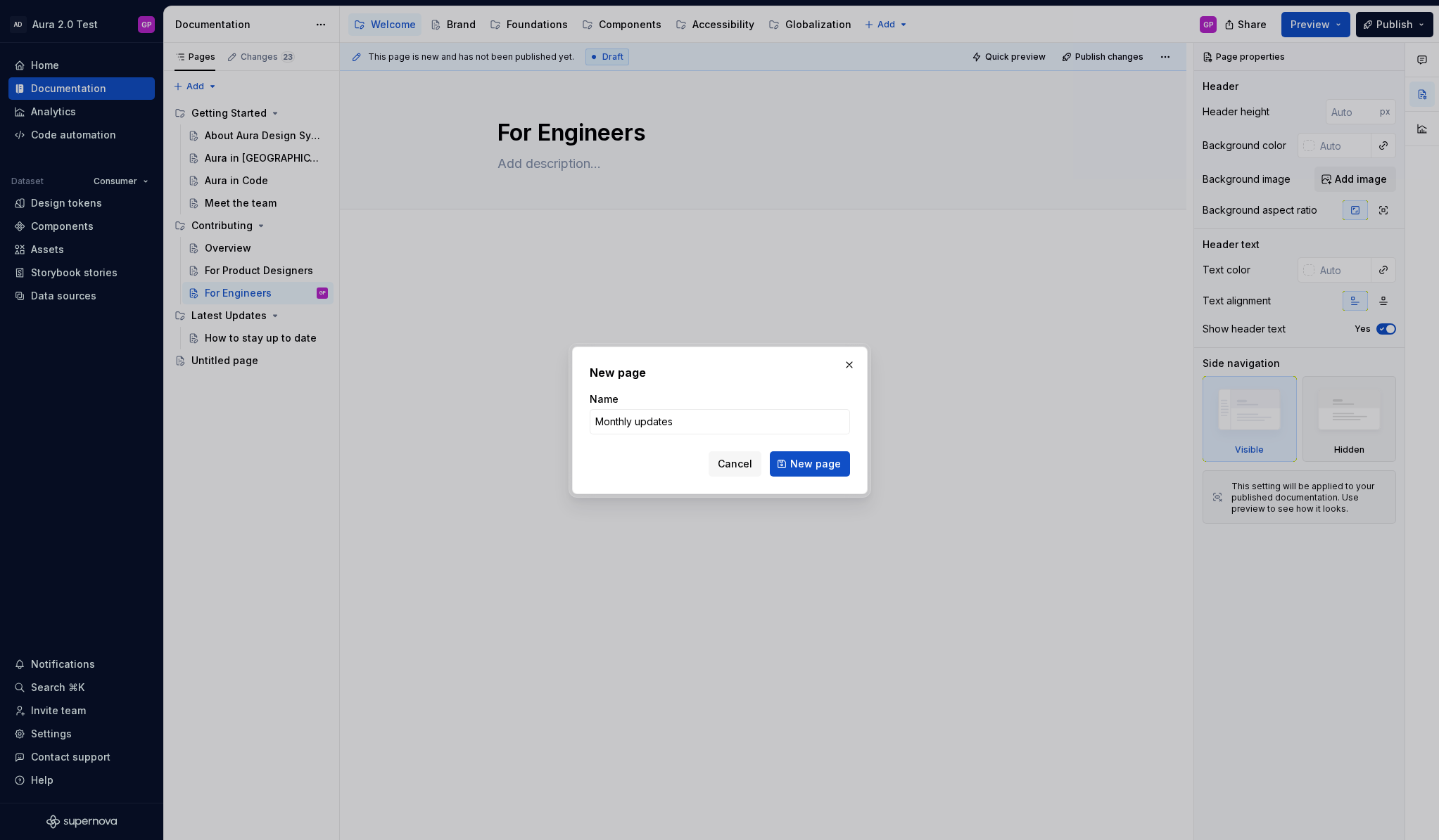
type input "Monthly updates"
click at [825, 462] on span "New page" at bounding box center [815, 464] width 51 height 14
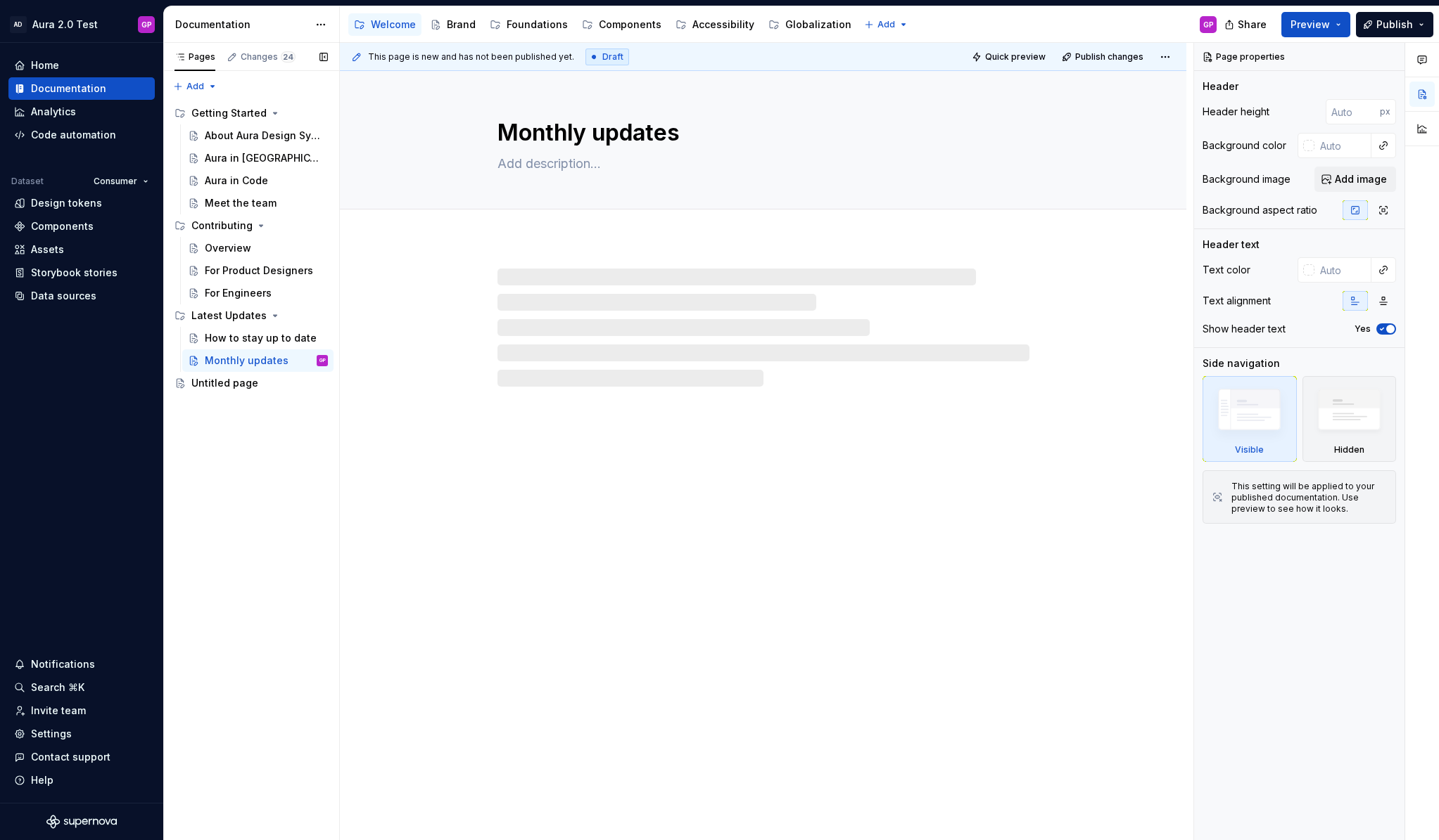
click at [0, 0] on button "Page tree" at bounding box center [0, 0] width 0 height 0
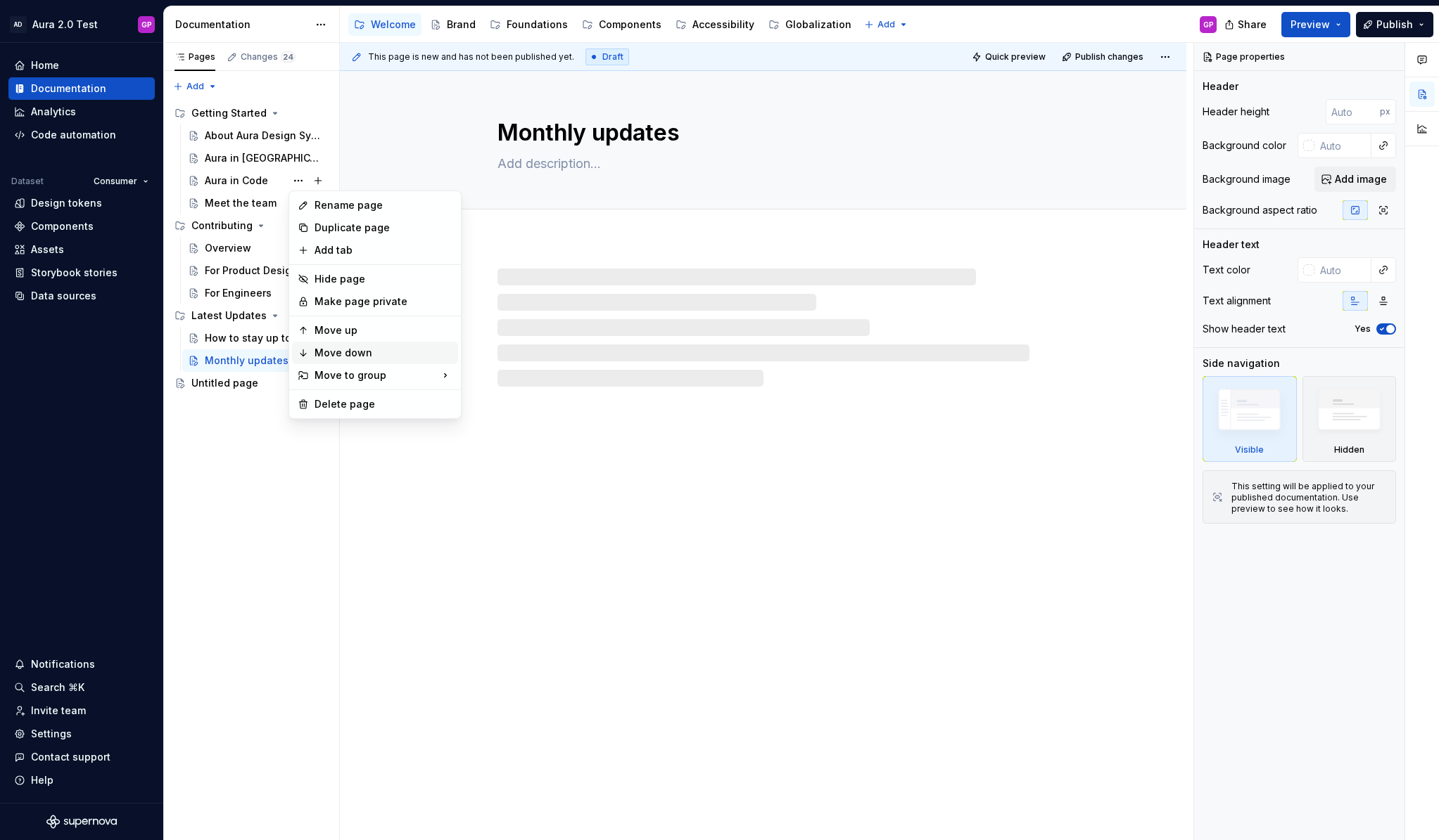
type textarea "*"
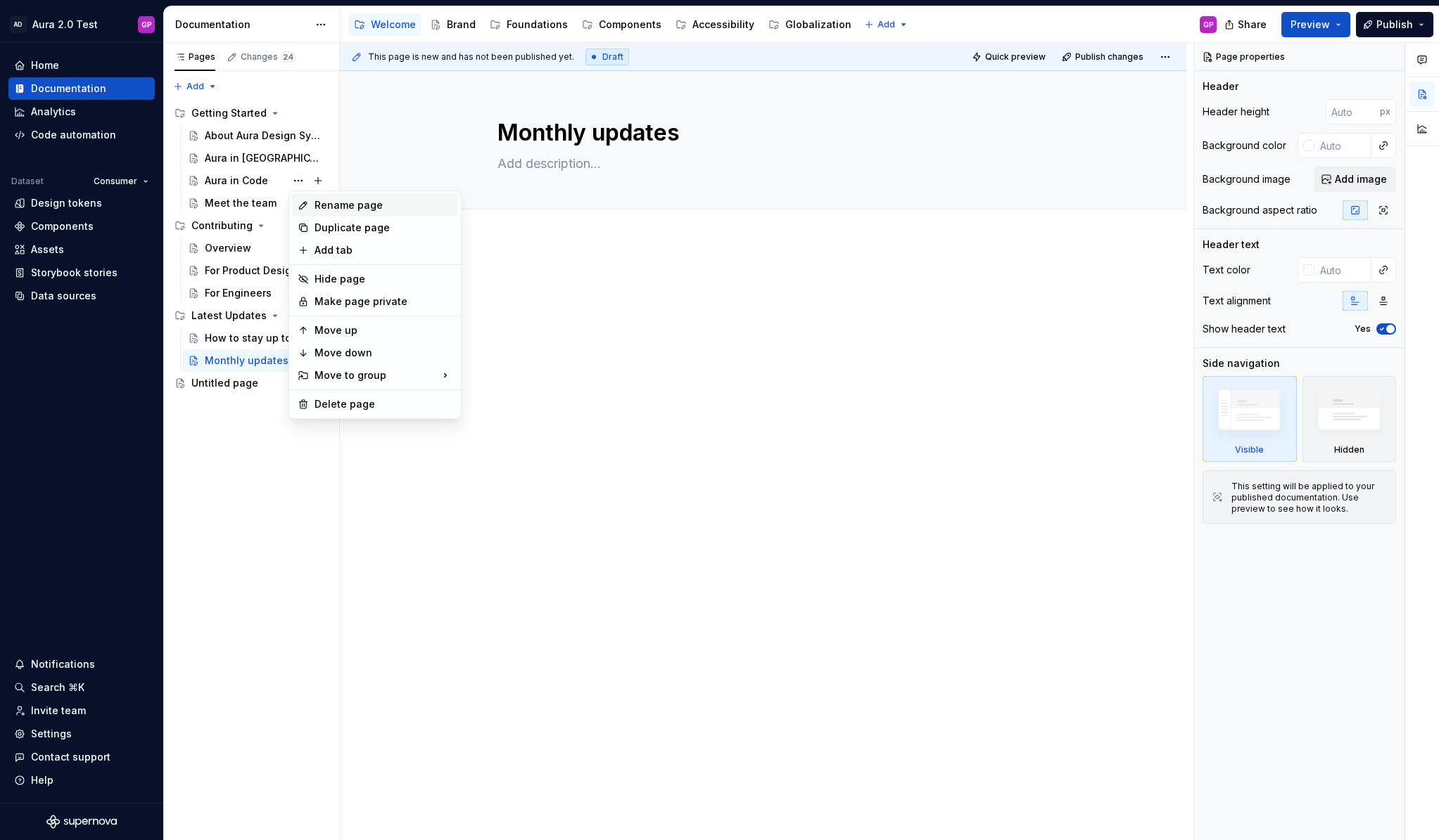
click at [333, 206] on div "Rename page" at bounding box center [384, 205] width 138 height 14
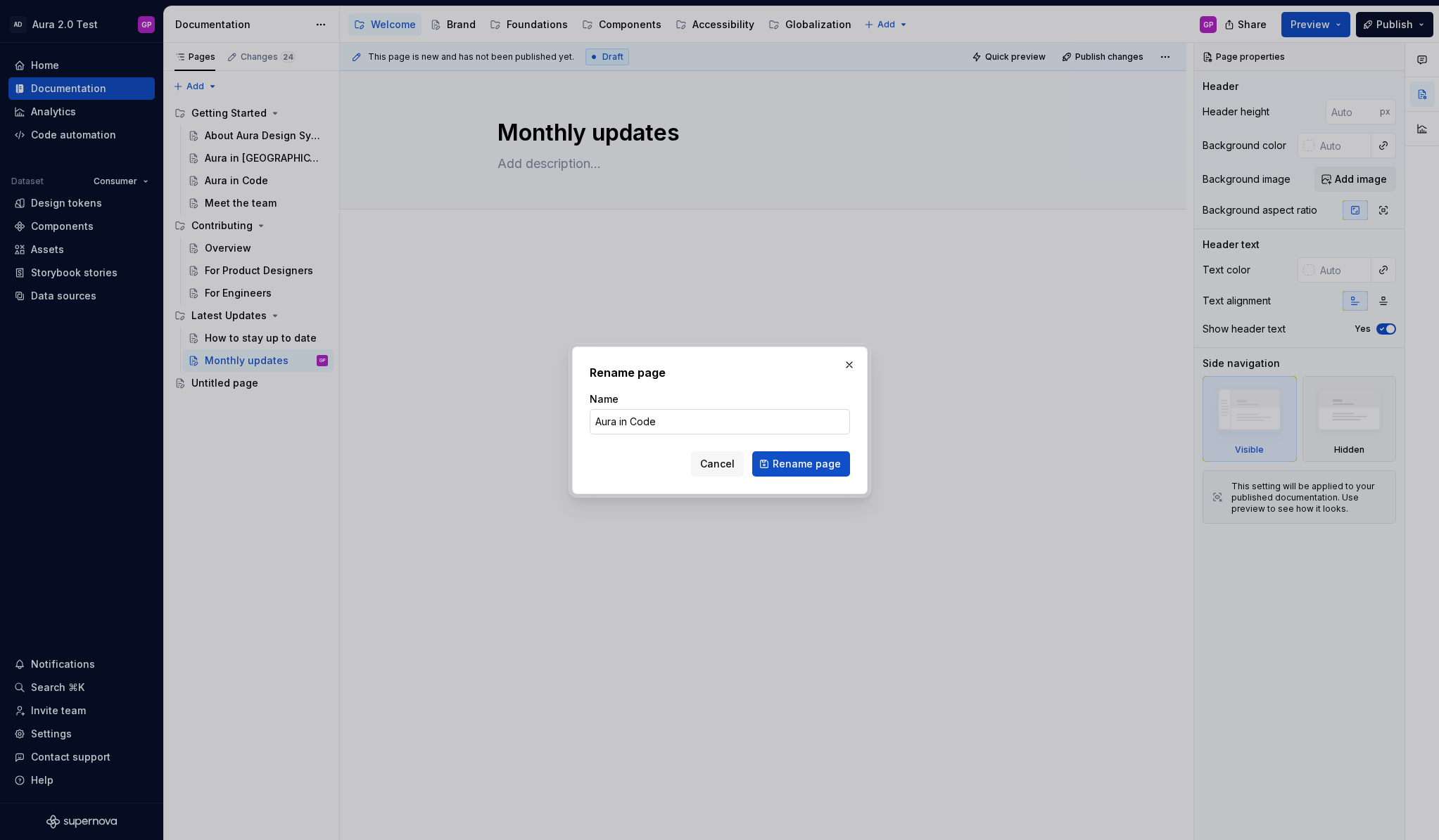
click at [644, 423] on input "Aura in Code" at bounding box center [720, 421] width 260 height 25
click at [634, 424] on input "Aura in Code" at bounding box center [720, 421] width 260 height 25
type input "Aura in code"
click at [786, 460] on span "Rename page" at bounding box center [806, 464] width 68 height 14
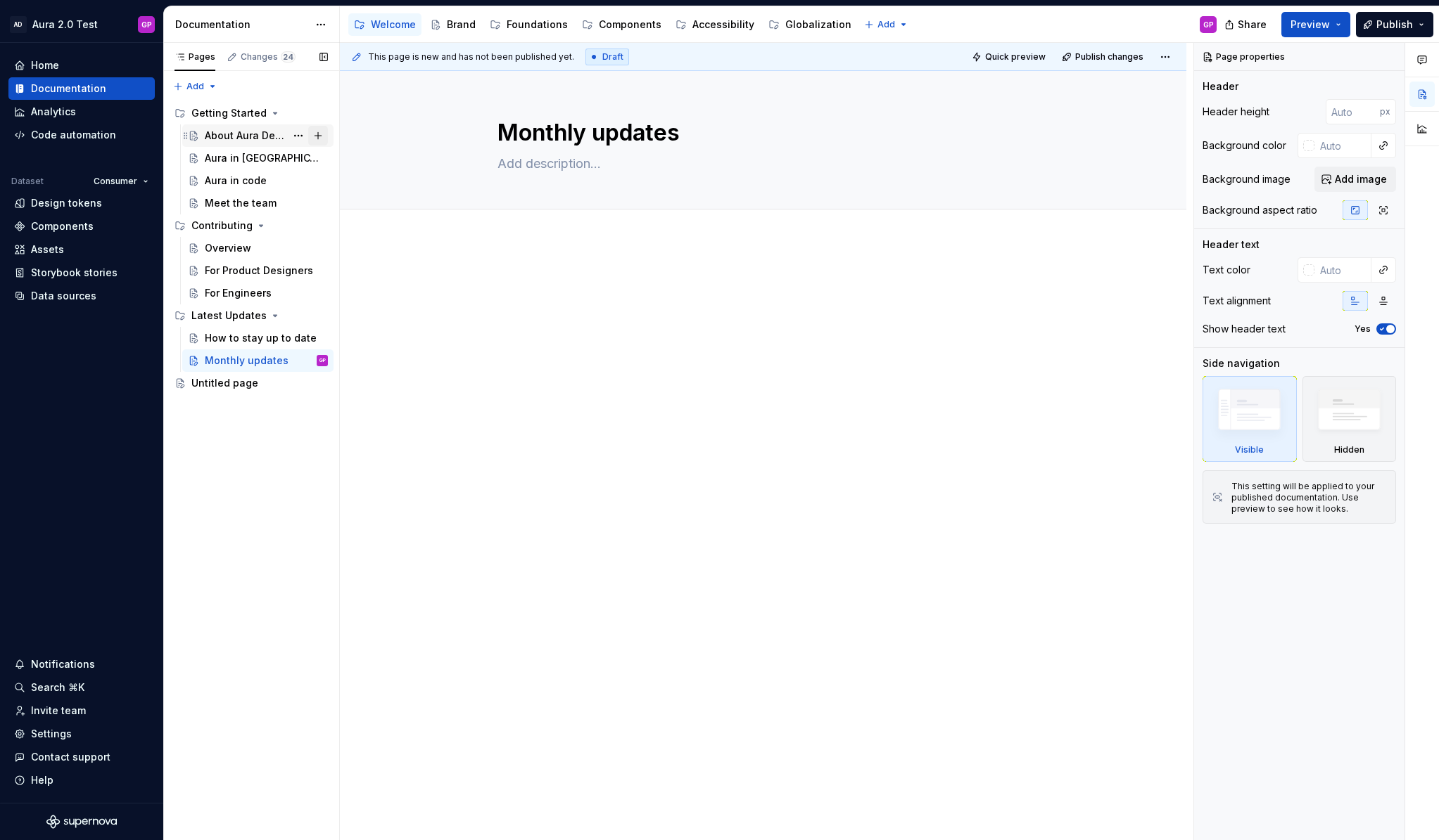
click at [312, 133] on button "Page tree" at bounding box center [318, 136] width 19 height 19
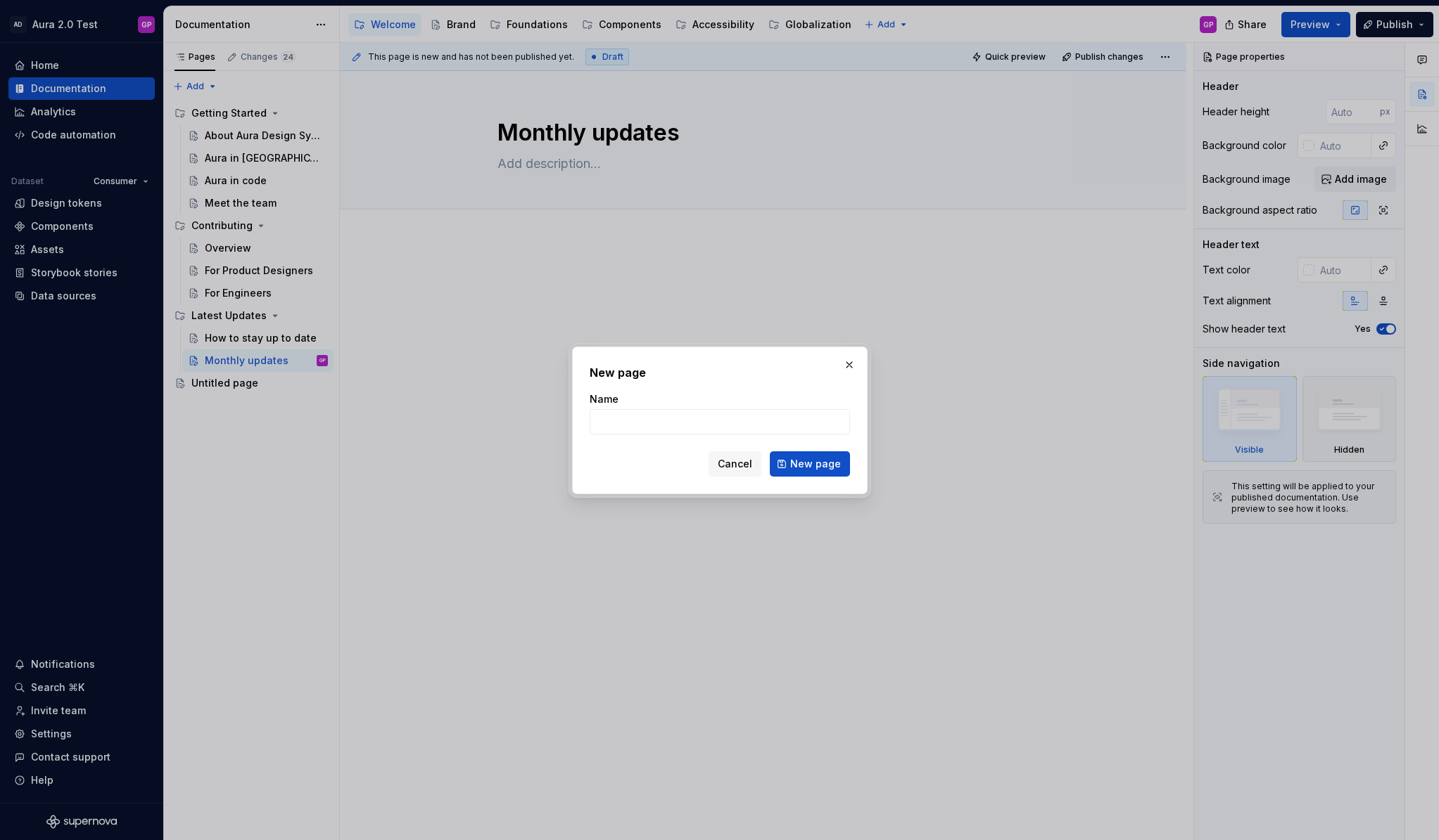
click at [736, 464] on span "Cancel" at bounding box center [735, 464] width 34 height 14
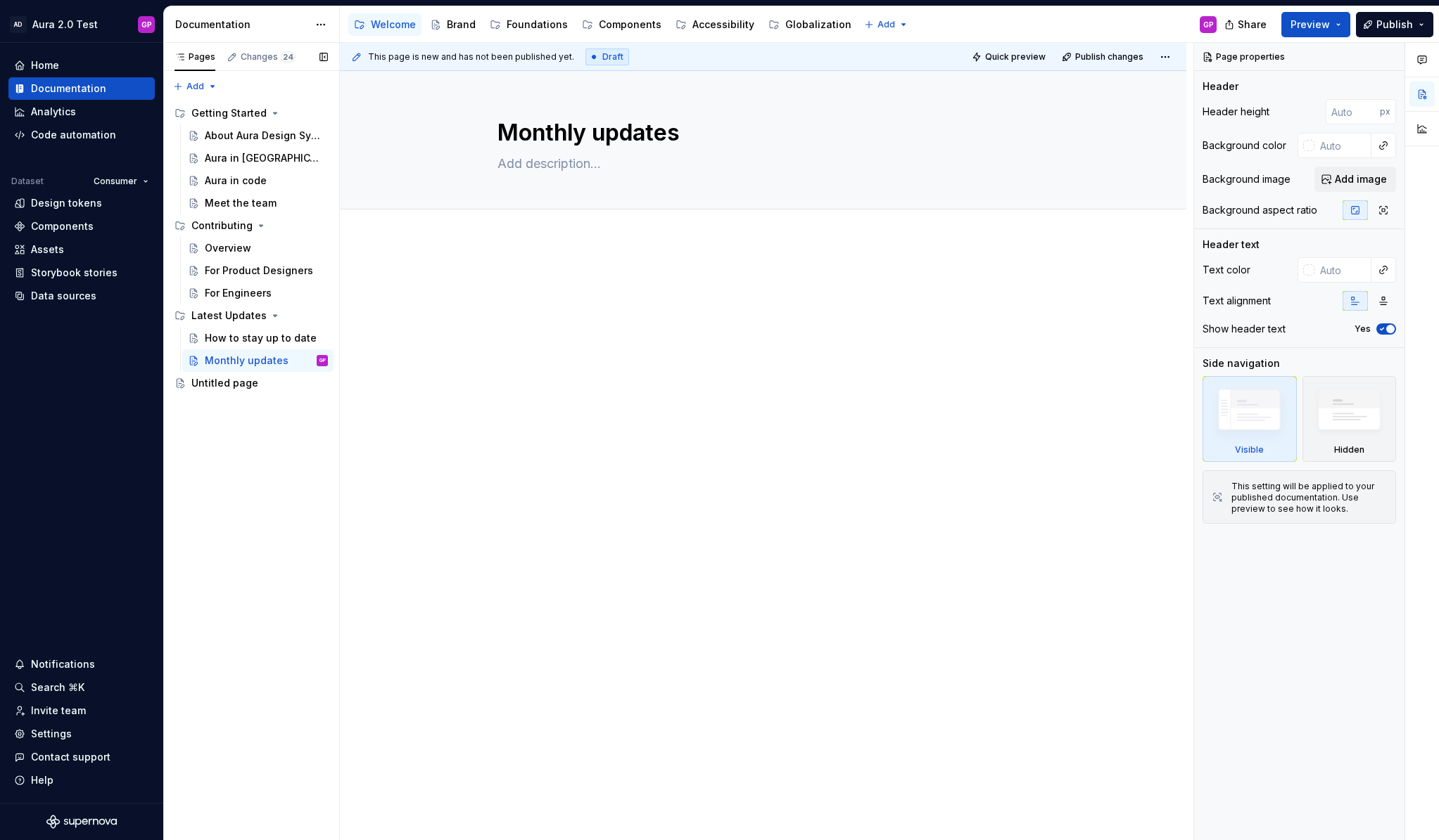
click at [0, 0] on button "Page tree" at bounding box center [0, 0] width 0 height 0
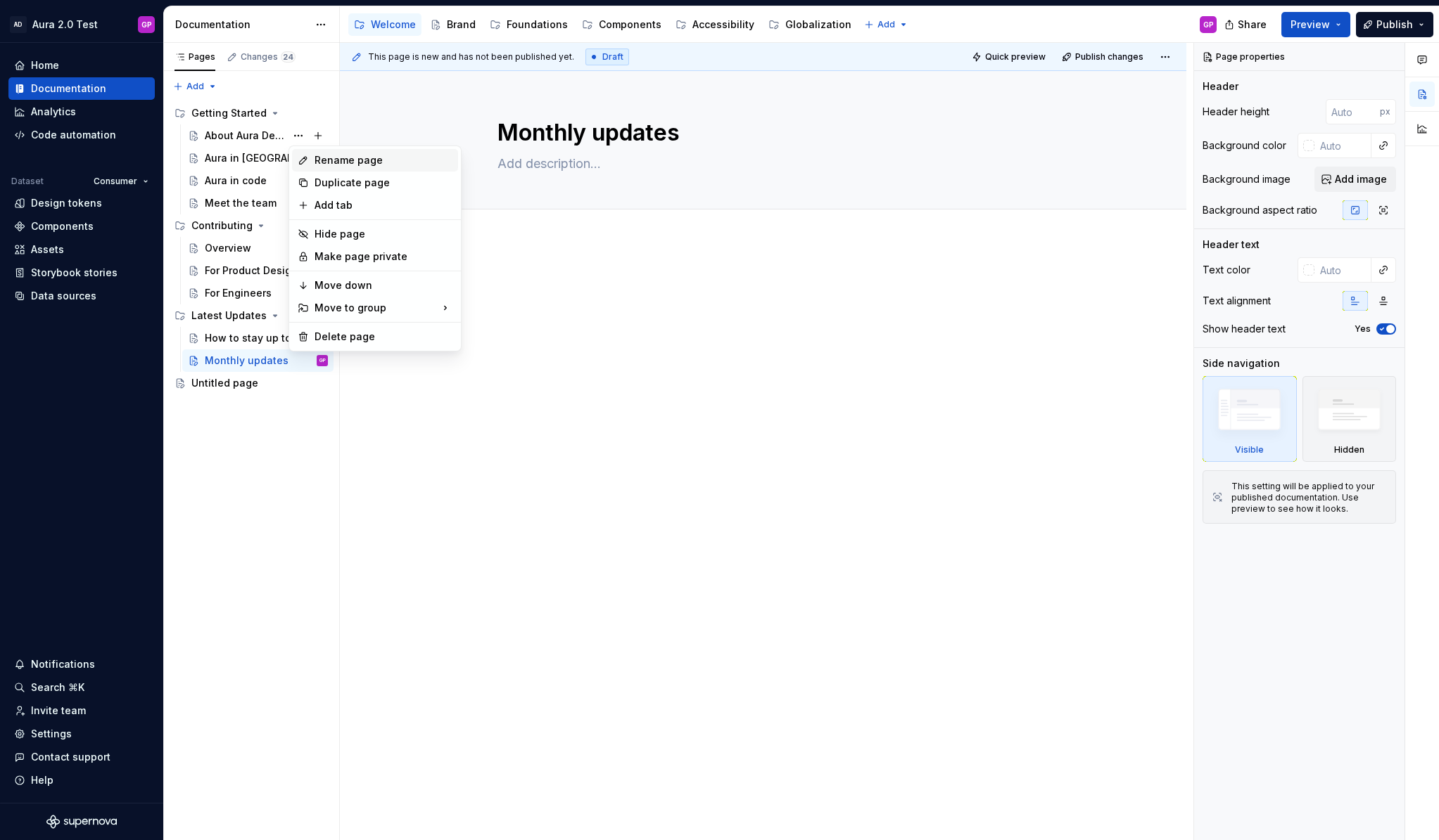
type textarea "*"
click at [324, 162] on div "Rename page" at bounding box center [384, 160] width 138 height 14
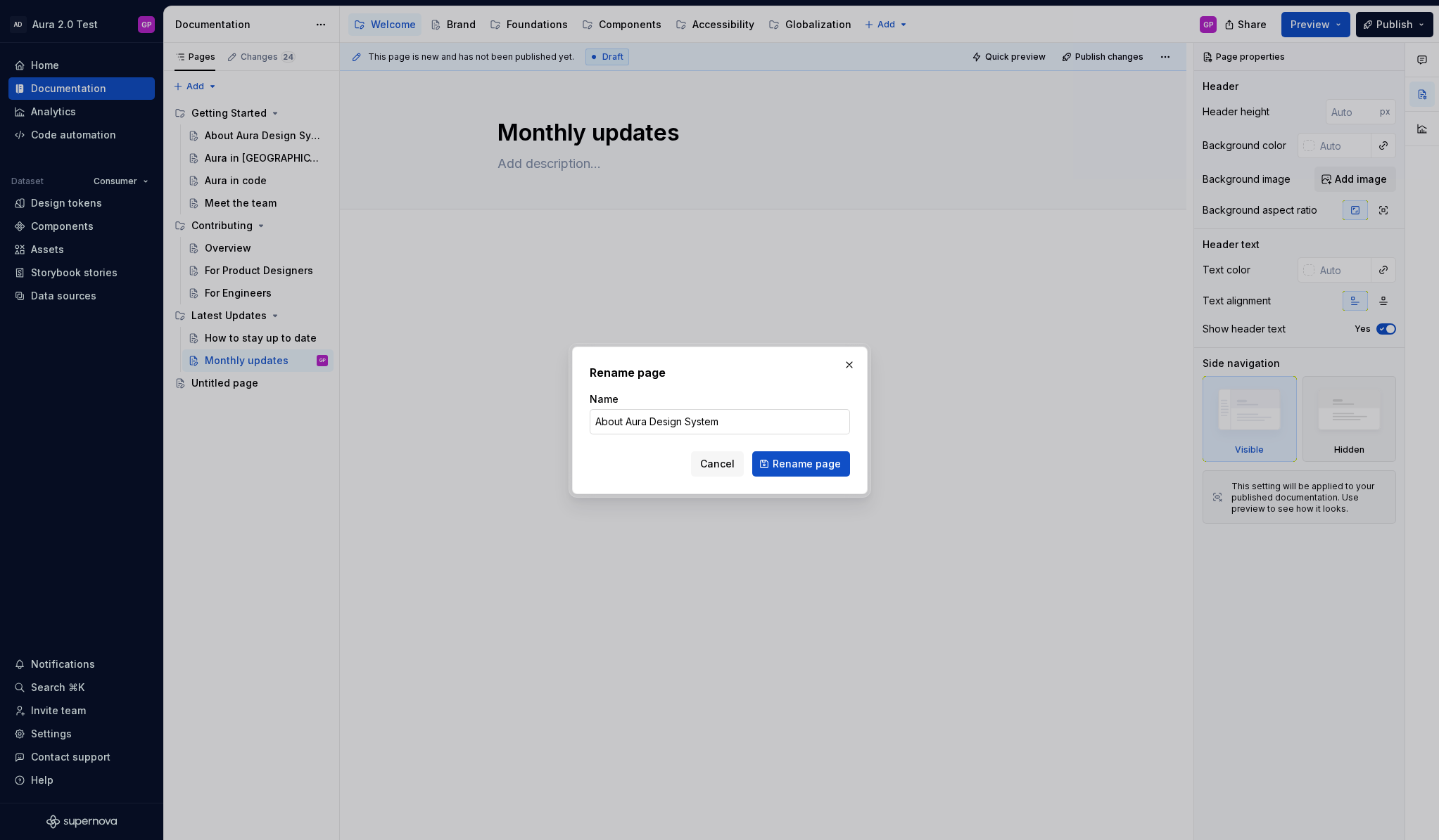
drag, startPoint x: 662, startPoint y: 420, endPoint x: 648, endPoint y: 420, distance: 14.0
click at [661, 420] on input "About Aura Design System" at bounding box center [720, 421] width 260 height 25
drag, startPoint x: 770, startPoint y: 431, endPoint x: 813, endPoint y: 429, distance: 43.0
click at [794, 430] on input "About Aura Design System" at bounding box center [720, 421] width 260 height 25
type input "About Aura 2.0"
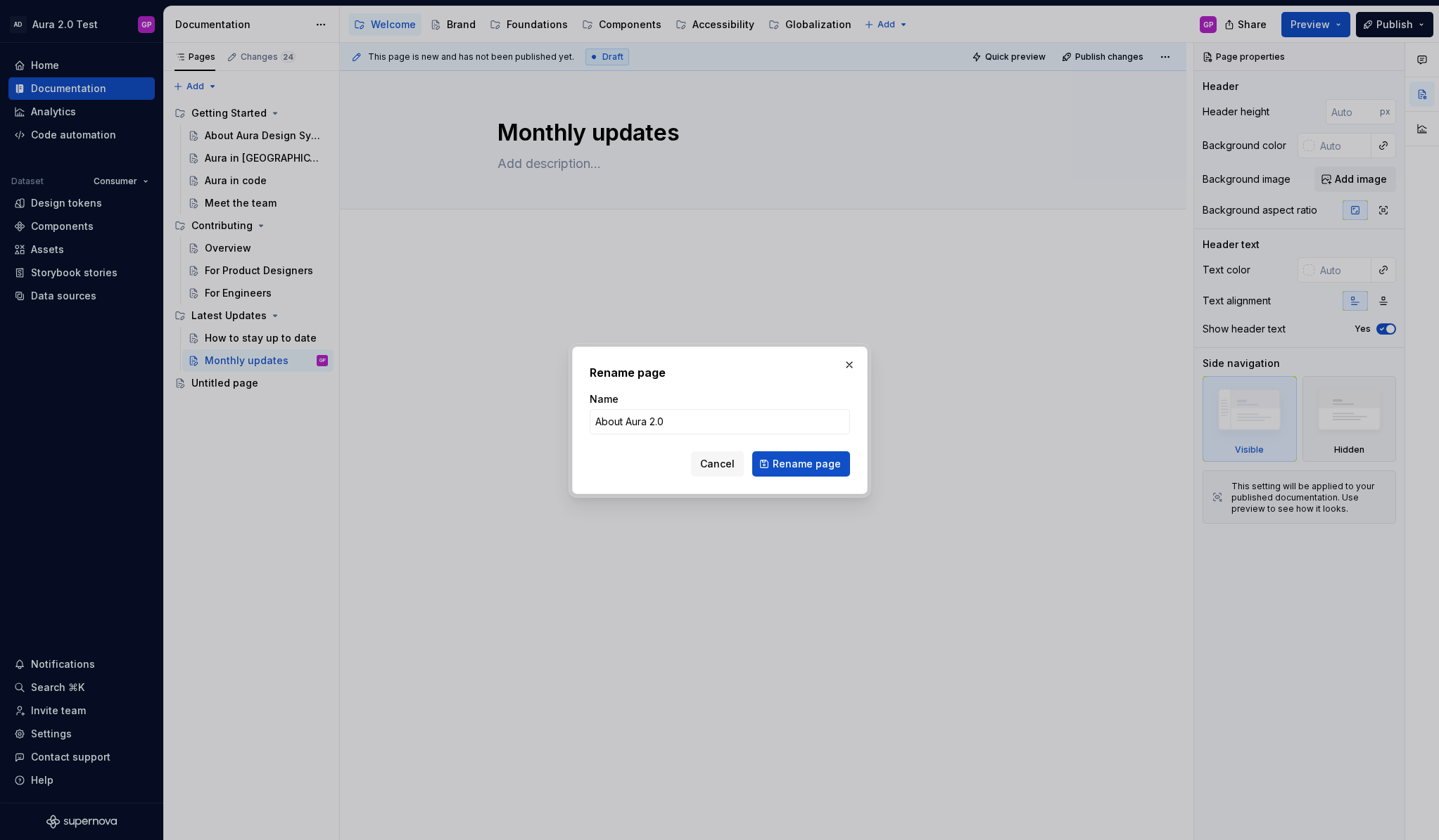
click at [789, 467] on span "Rename page" at bounding box center [806, 464] width 68 height 14
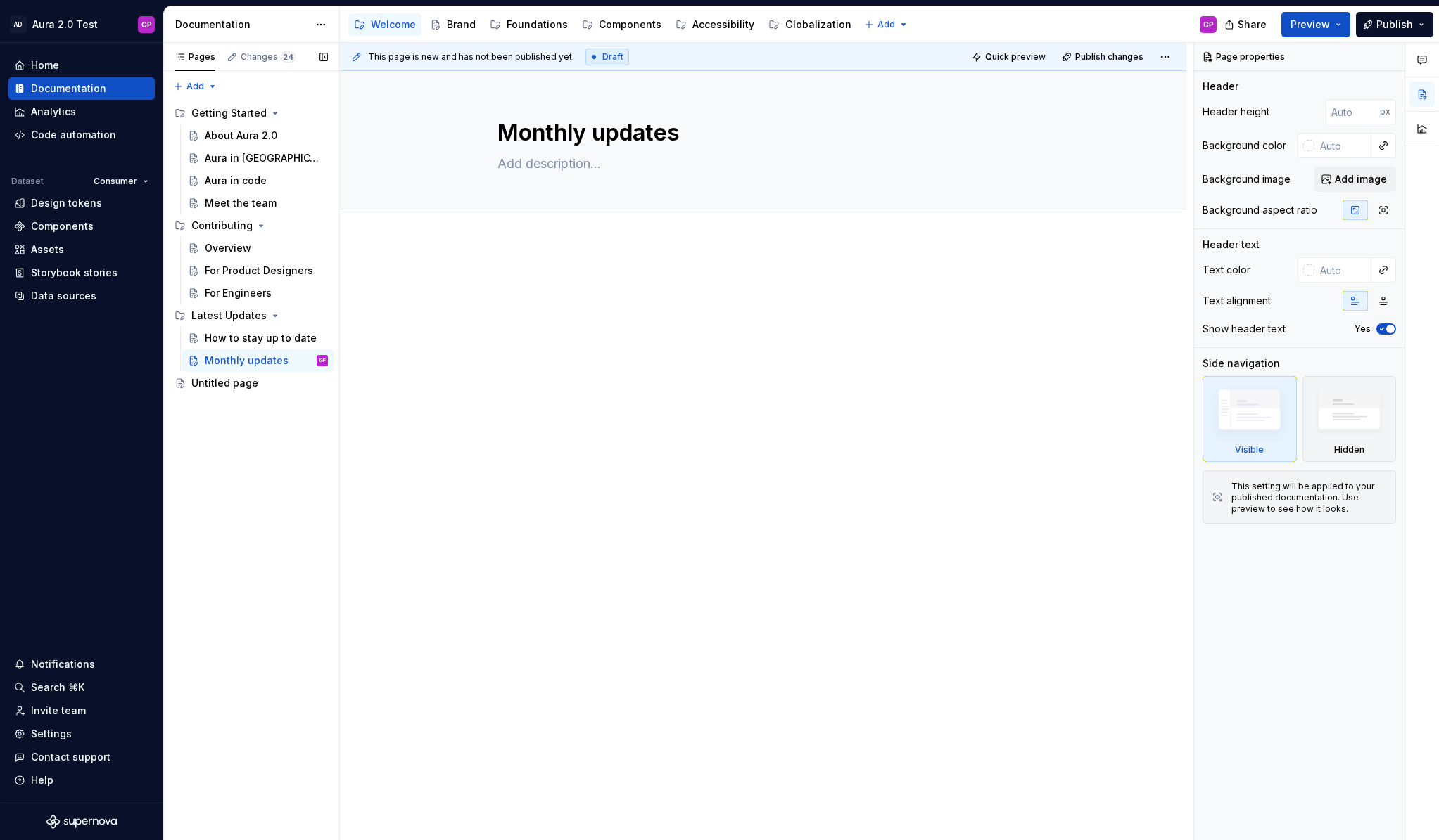
click at [0, 0] on button "Page tree" at bounding box center [0, 0] width 0 height 0
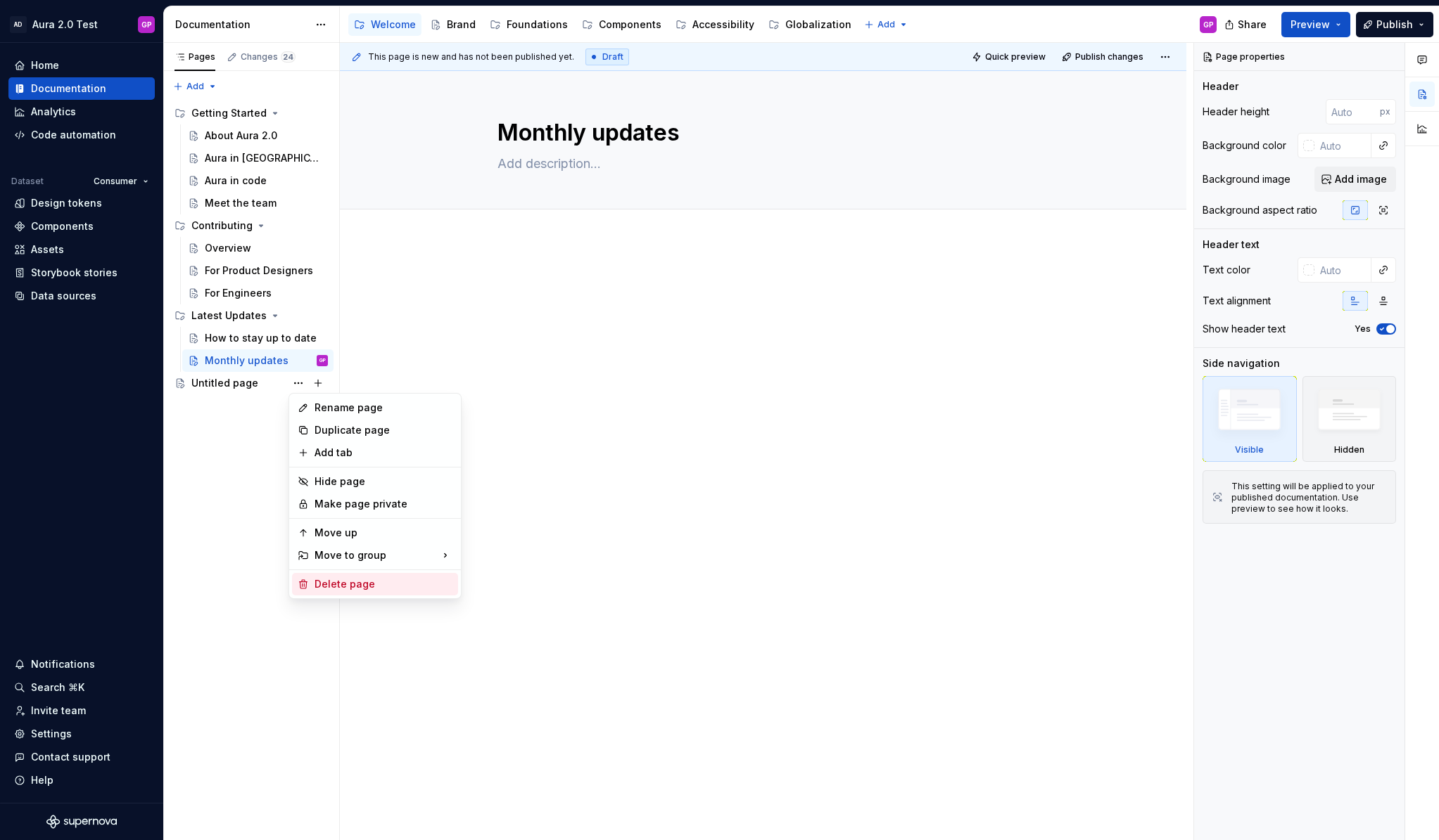
click at [340, 584] on div "Delete page" at bounding box center [384, 584] width 138 height 14
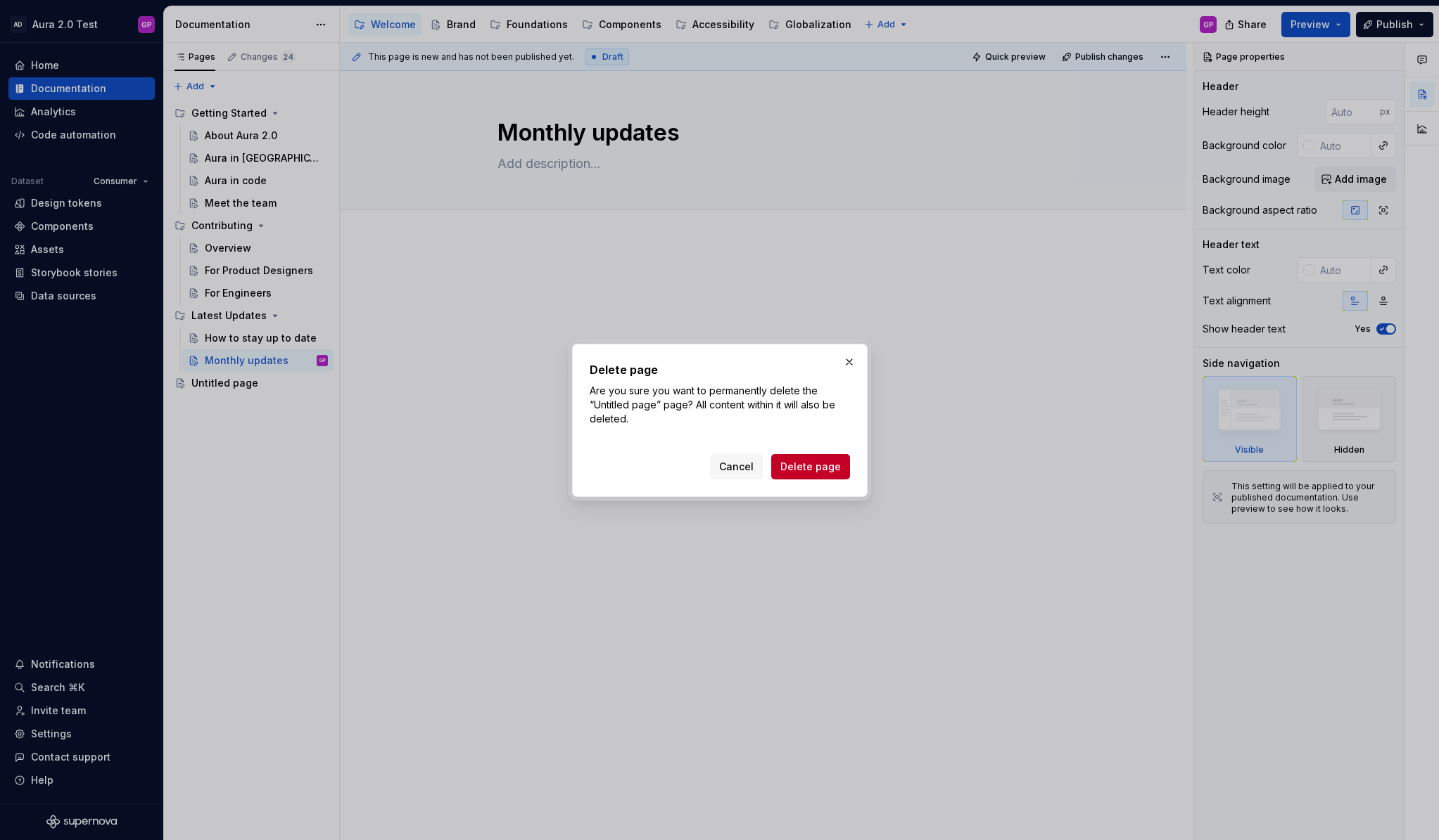
drag, startPoint x: 805, startPoint y: 467, endPoint x: 772, endPoint y: 463, distance: 33.2
click at [804, 466] on span "Delete page" at bounding box center [810, 467] width 60 height 14
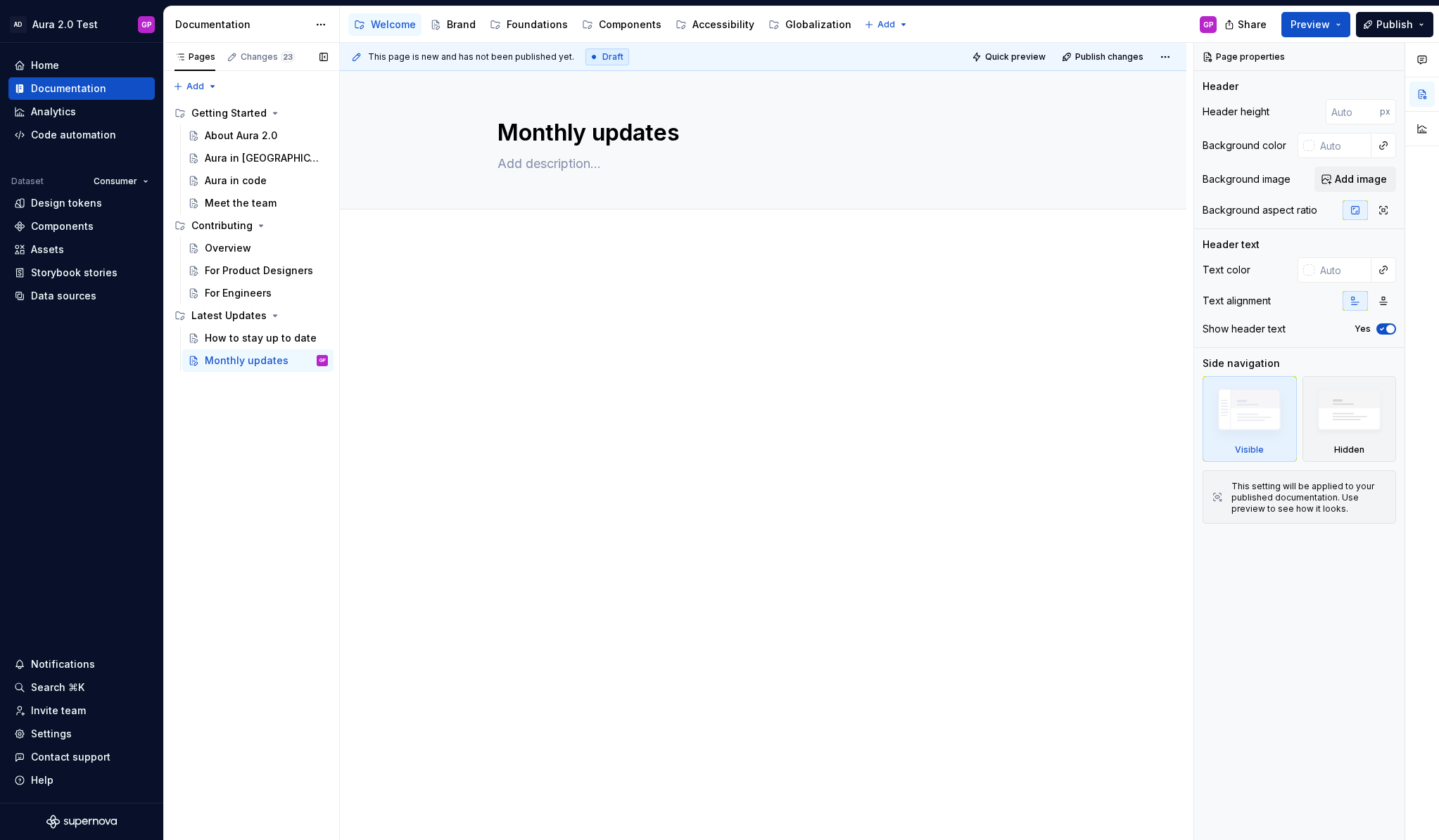
click at [258, 431] on div "Pages Changes 23 Add Accessibility guide for tree Page tree. Navigate the tree …" at bounding box center [251, 442] width 176 height 798
click at [450, 27] on div "Brand" at bounding box center [462, 24] width 29 height 14
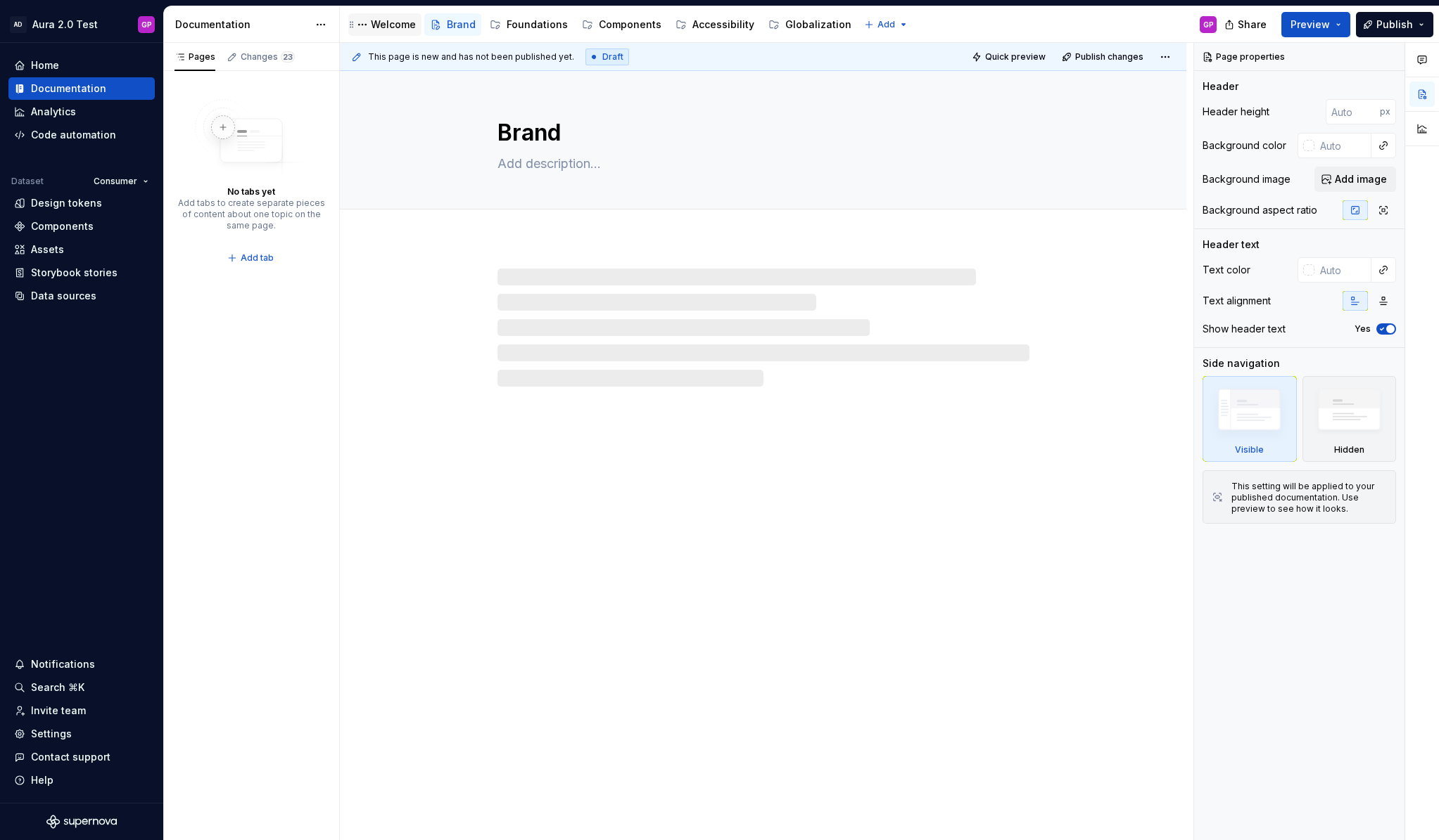
click at [382, 27] on div "Welcome" at bounding box center [394, 24] width 45 height 14
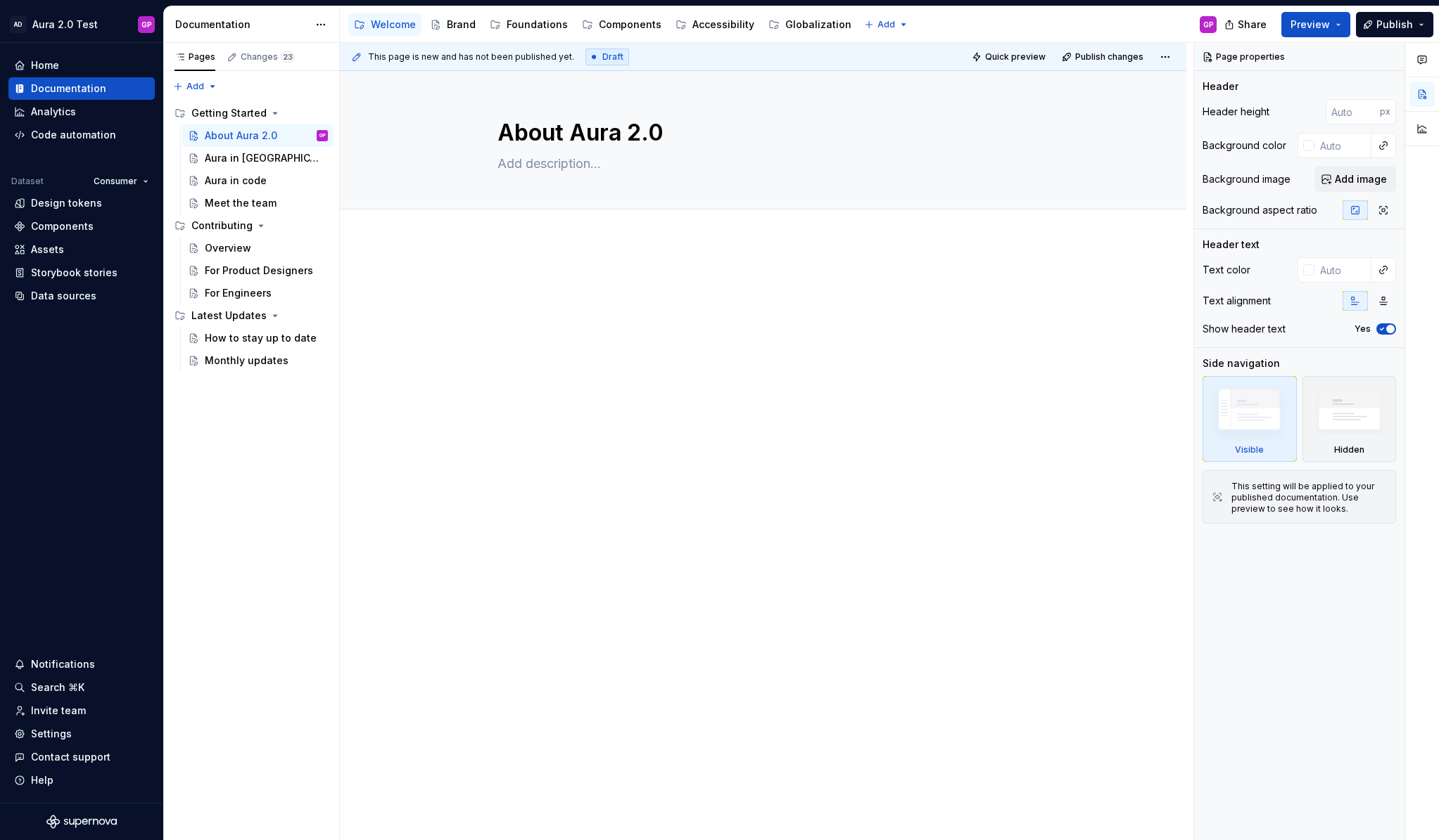
type textarea "*"
